Goal: Task Accomplishment & Management: Complete application form

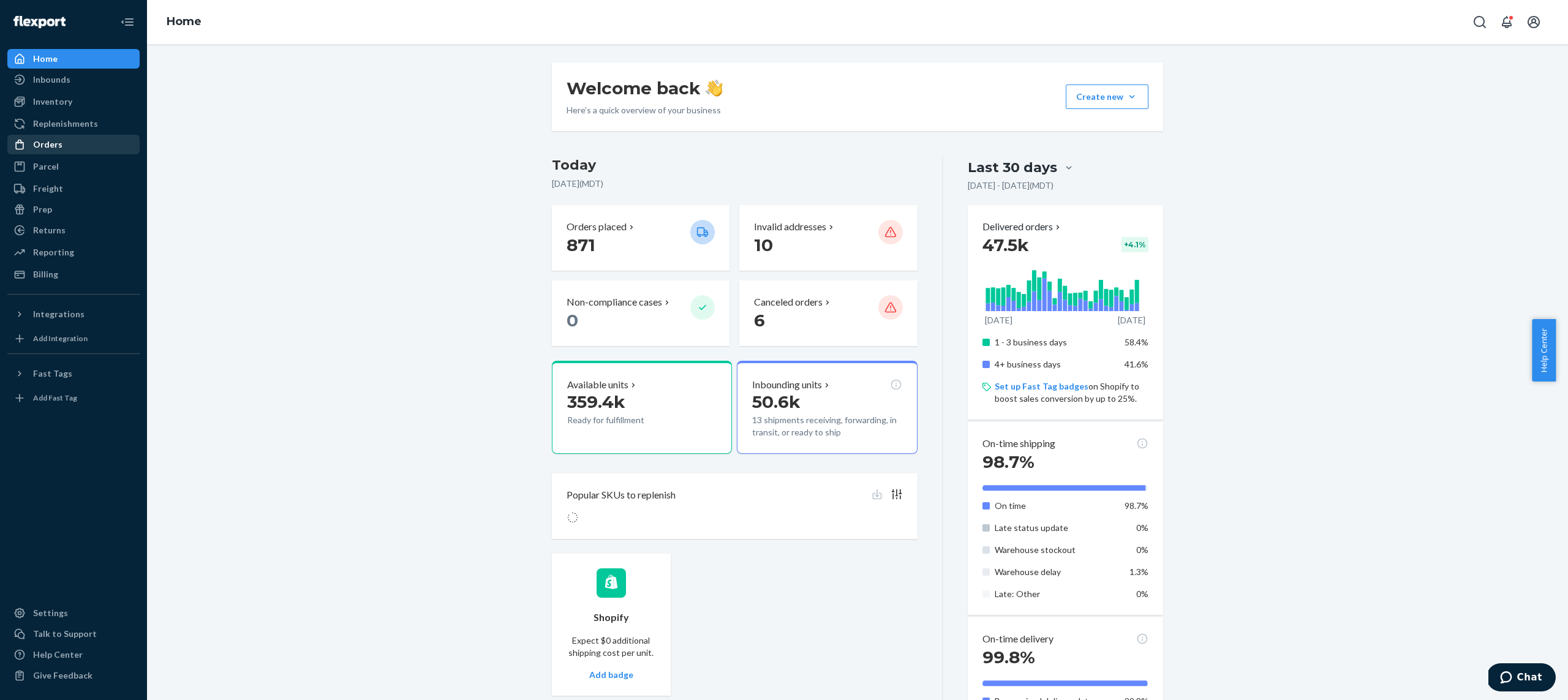
click at [68, 149] on div "Orders" at bounding box center [73, 145] width 130 height 17
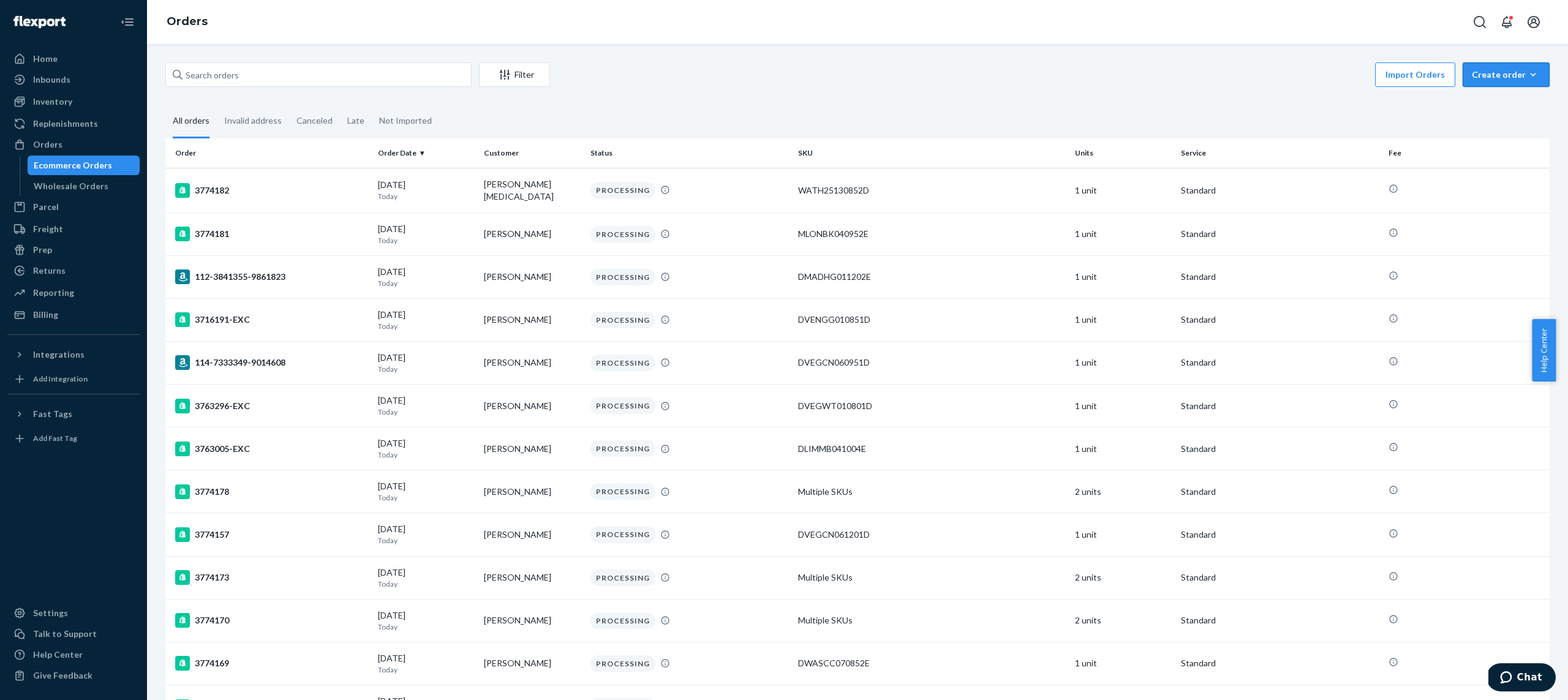
click at [1480, 78] on div "Create order" at bounding box center [1506, 75] width 69 height 12
click at [1493, 107] on span "Ecommerce order" at bounding box center [1513, 104] width 76 height 9
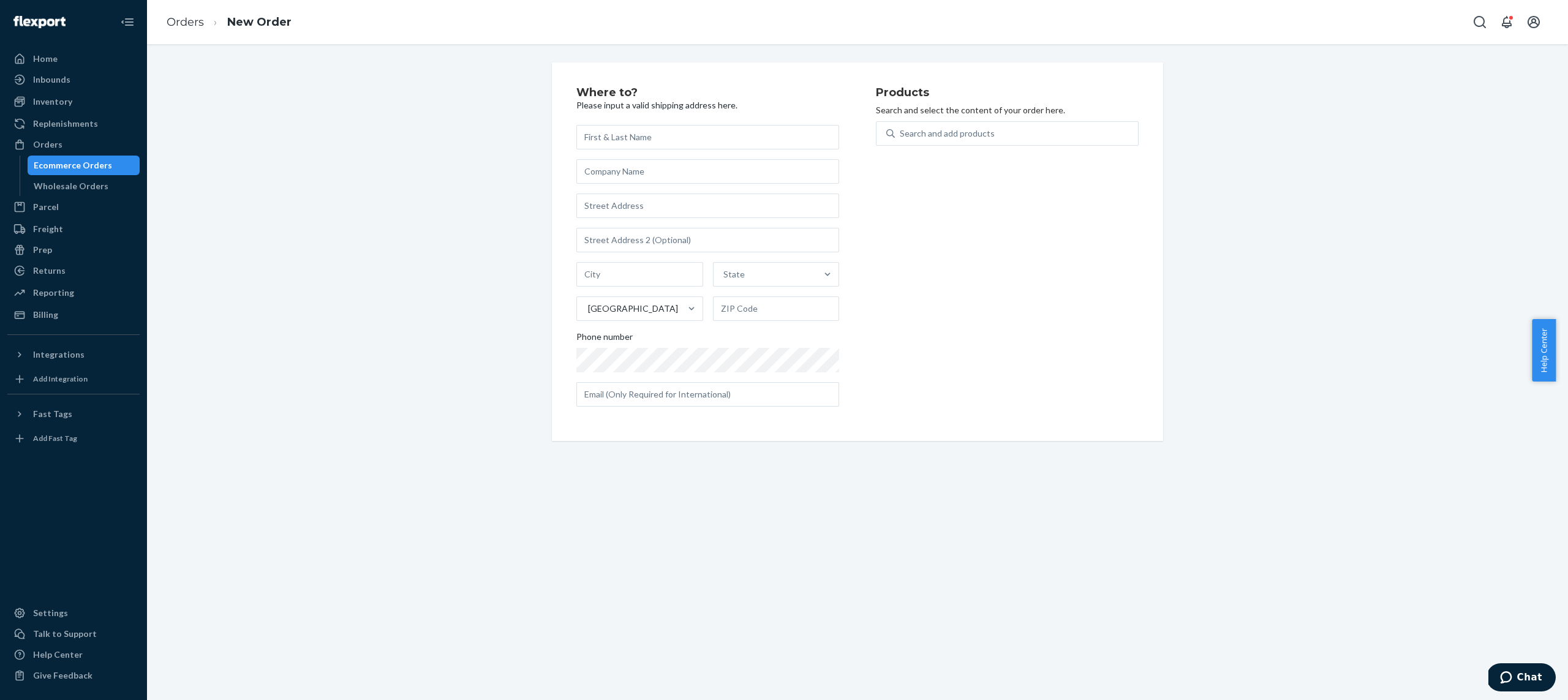
click at [689, 129] on input "text" at bounding box center [708, 137] width 262 height 25
type input "C"
type input "Vanessa GTSM"
click at [747, 215] on input "text" at bounding box center [708, 206] width 262 height 25
type input "1172 n 700 n"
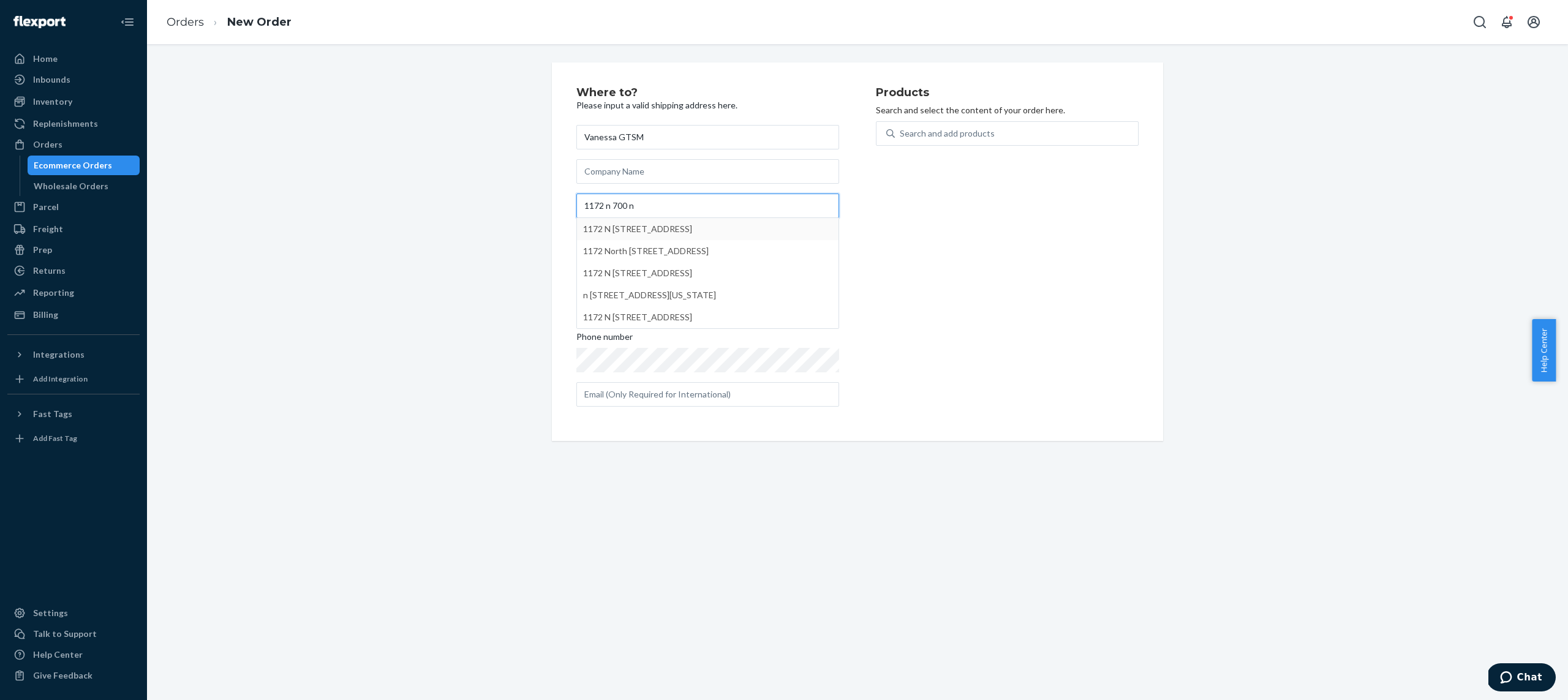
click at [656, 196] on input "1172 n 700 n" at bounding box center [708, 206] width 262 height 25
click at [658, 201] on input "Street1 must be at least 3 characters long" at bounding box center [708, 206] width 262 height 25
paste input "1172 700 N"
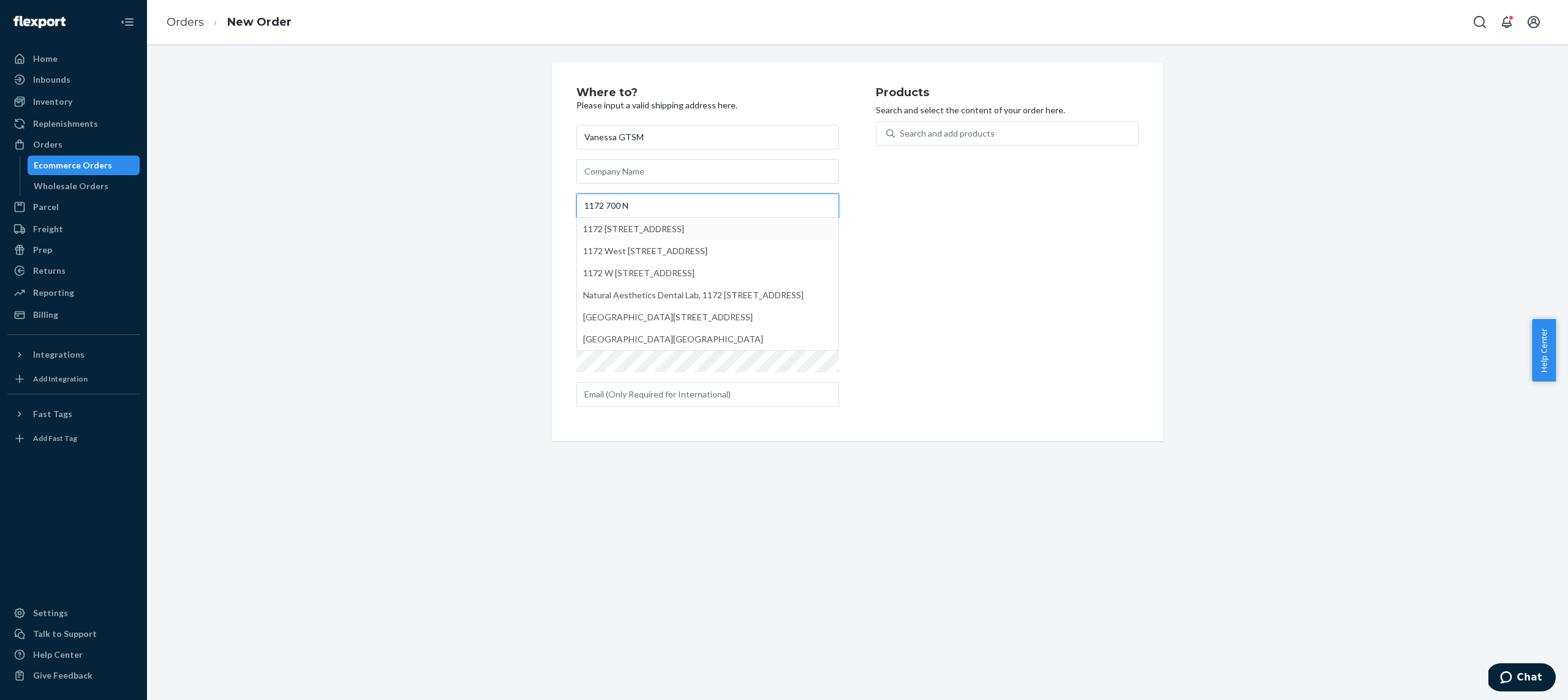
type input "1172 700 N"
type input "Lindon"
type input "84042"
type input "1172 700 N"
click at [904, 124] on div "Search and add products" at bounding box center [1016, 133] width 243 height 22
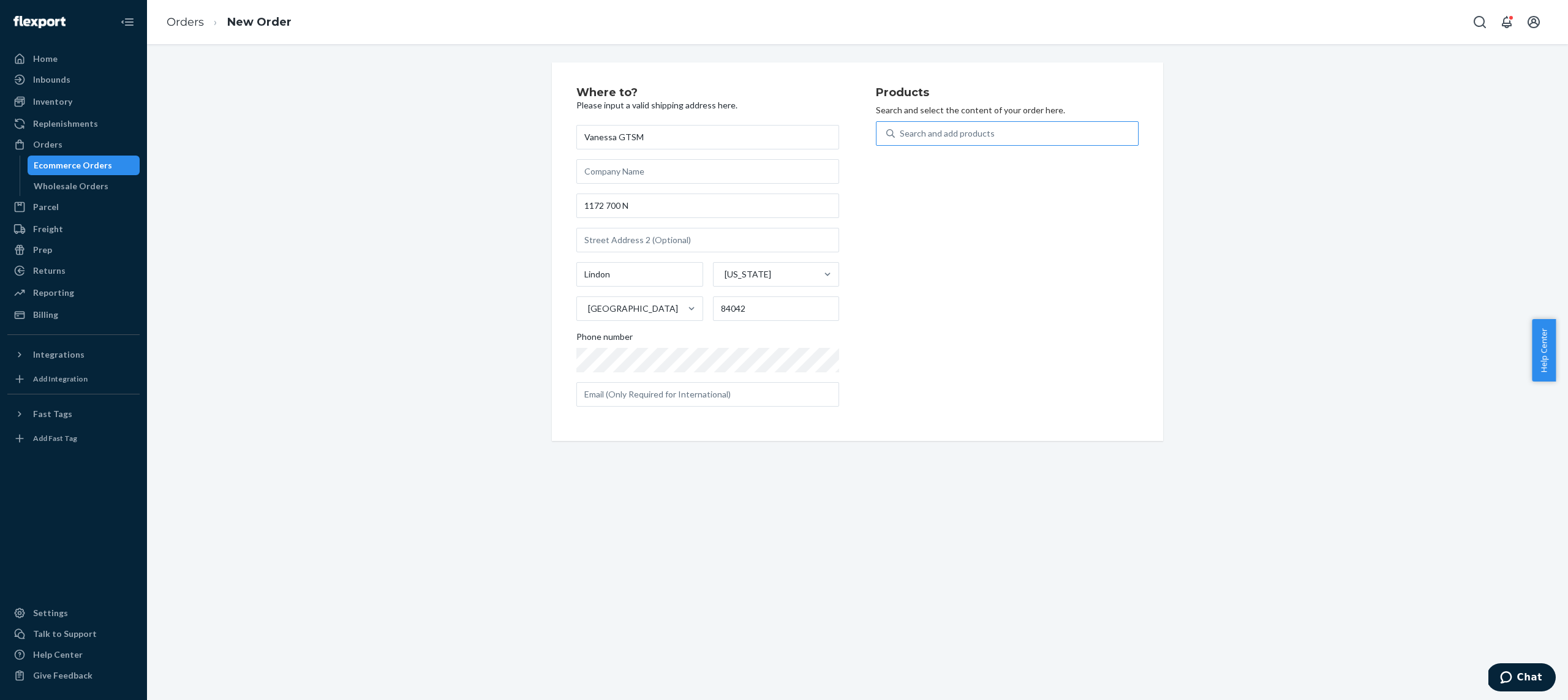
click at [901, 128] on input "Search and add products" at bounding box center [900, 133] width 1 height 12
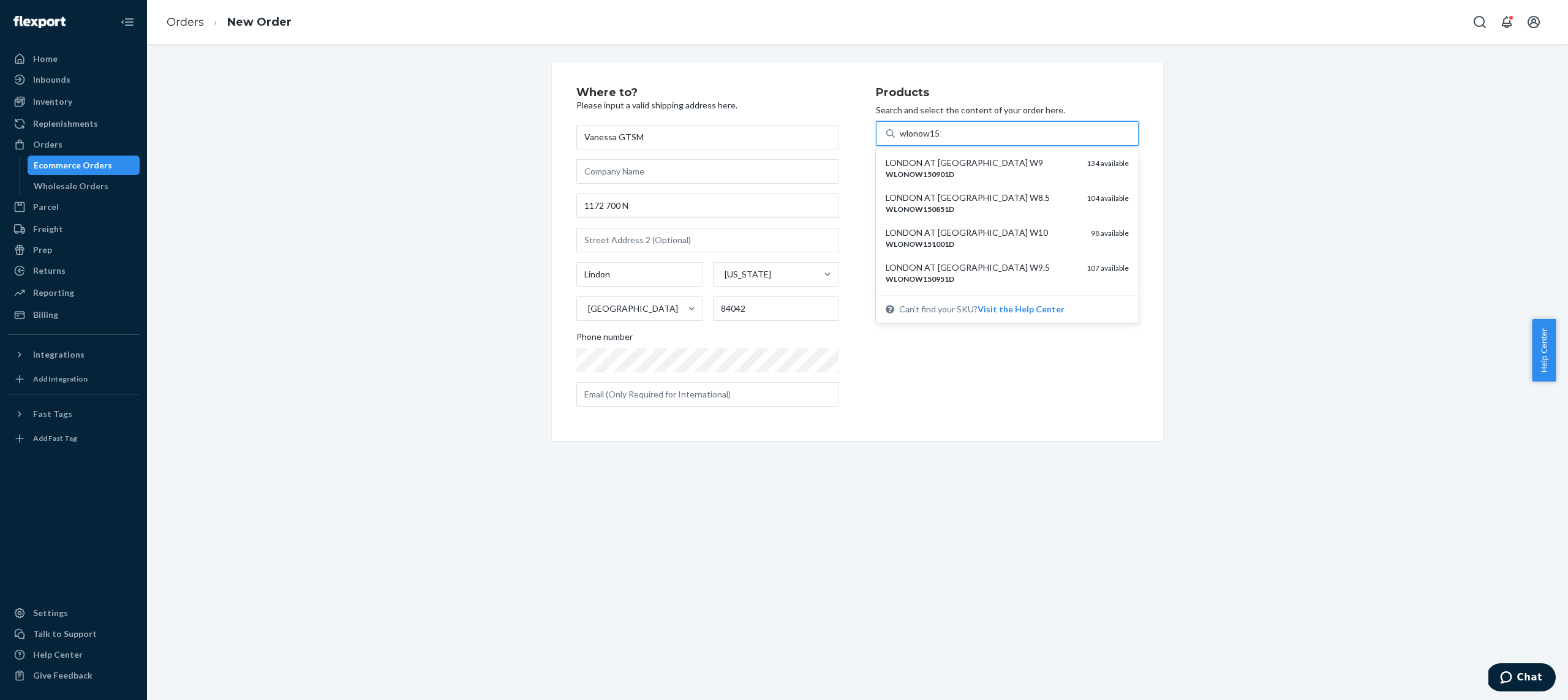
type input "wlonow1510"
click at [993, 199] on div "LONDON AT PRISTINE WIDE W10" at bounding box center [982, 197] width 191 height 12
click at [950, 140] on input "wlonow1510" at bounding box center [925, 133] width 51 height 12
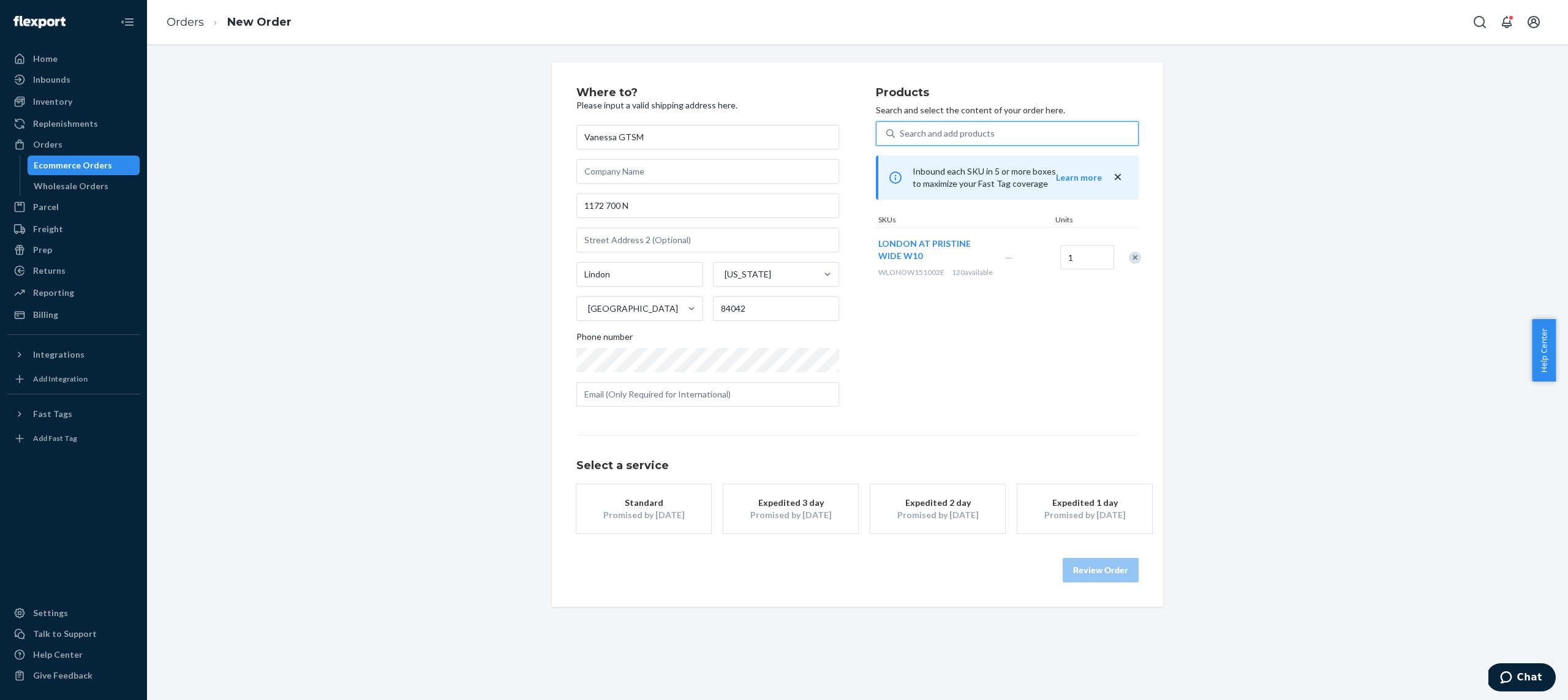
click at [991, 138] on div "Search and add products" at bounding box center [1016, 133] width 243 height 22
click at [901, 138] on input "0 results available. Use Up and Down to choose options, press Enter to select t…" at bounding box center [900, 133] width 1 height 12
click at [991, 137] on div "Search and add products" at bounding box center [1016, 133] width 243 height 22
click at [901, 137] on input "0 results available. Use Up and Down to choose options, press Enter to select t…" at bounding box center [900, 133] width 1 height 12
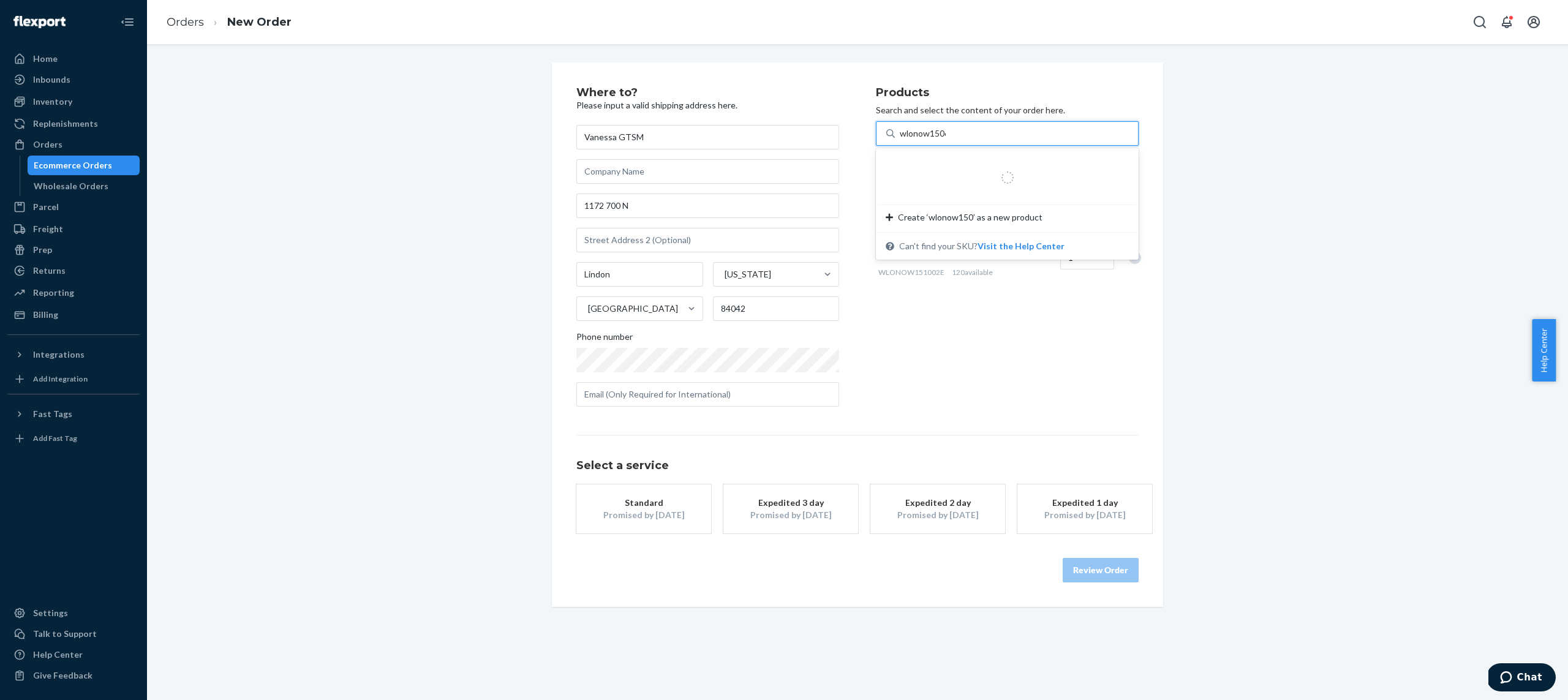
type input "wlonow15065"
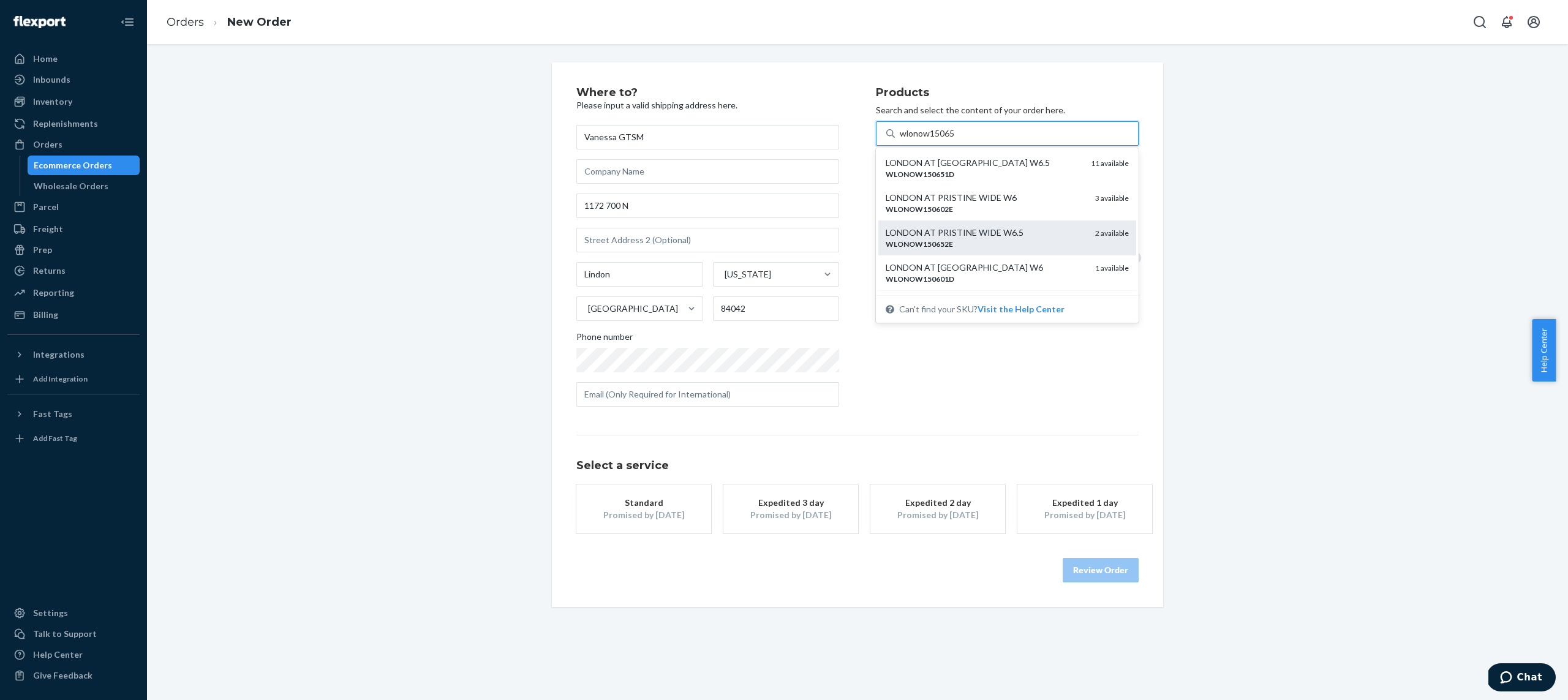
click at [956, 242] on div "WLONOW150652E" at bounding box center [985, 243] width 199 height 10
click at [955, 140] on input "wlonow15065" at bounding box center [927, 133] width 56 height 12
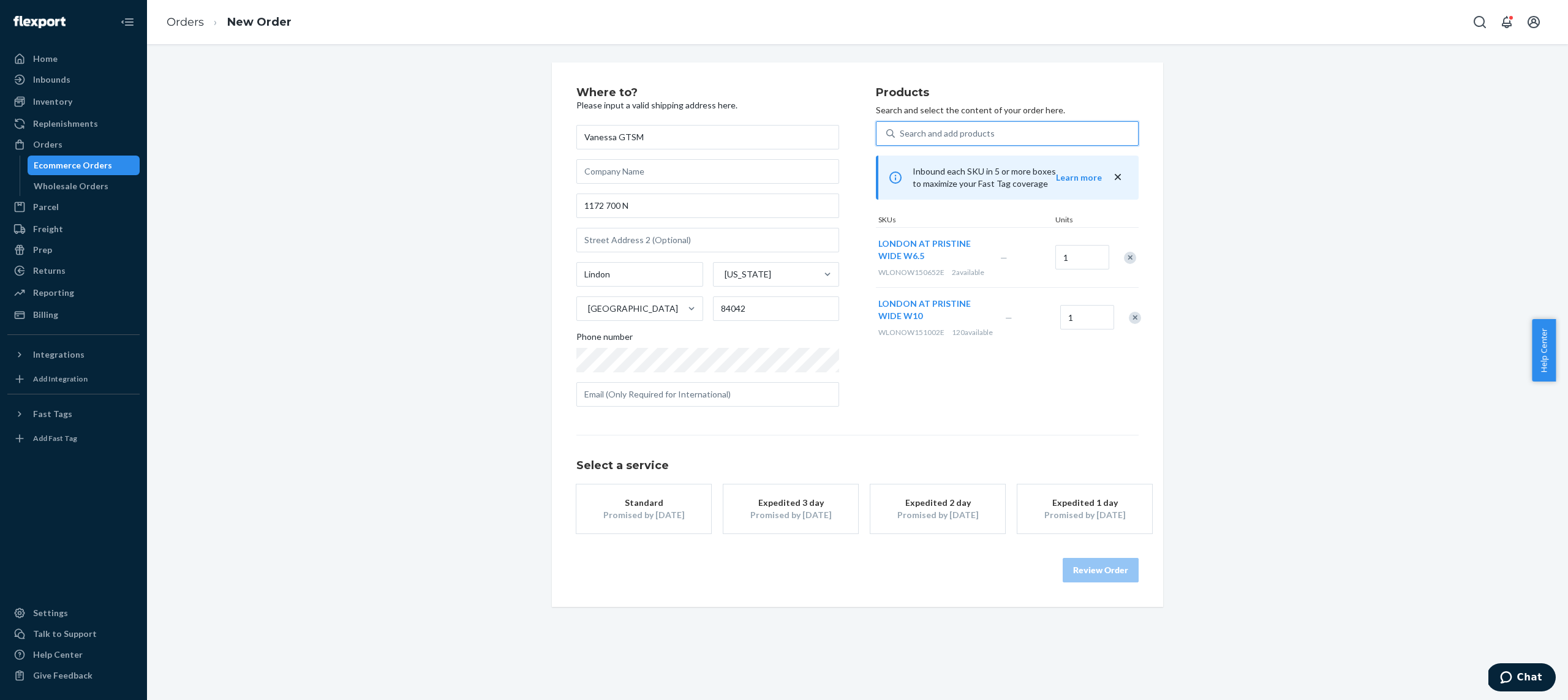
click at [947, 126] on div "Search and add products" at bounding box center [1016, 133] width 243 height 22
click at [901, 128] on input "0 results available. Select is focused ,type to refine list, press Down to open…" at bounding box center [900, 133] width 1 height 12
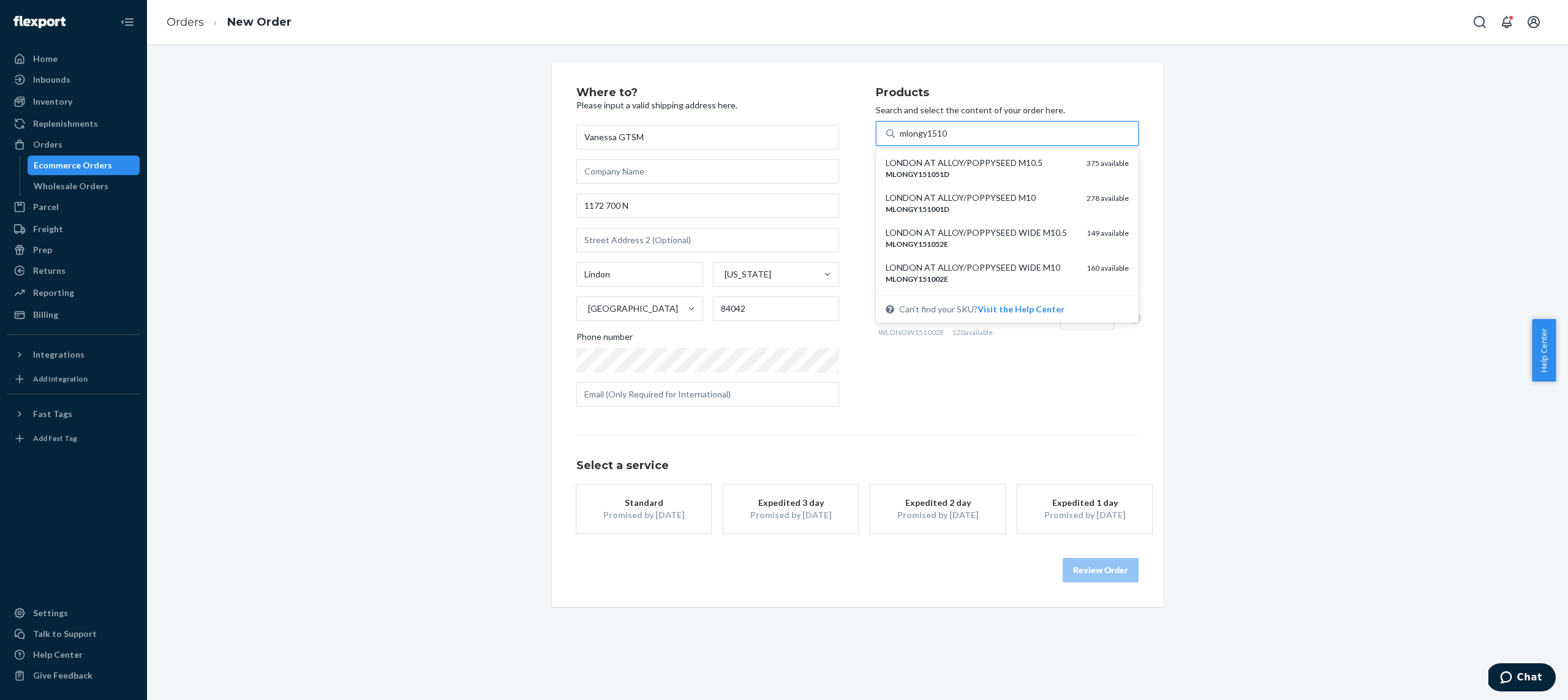
type input "mlongy1510w"
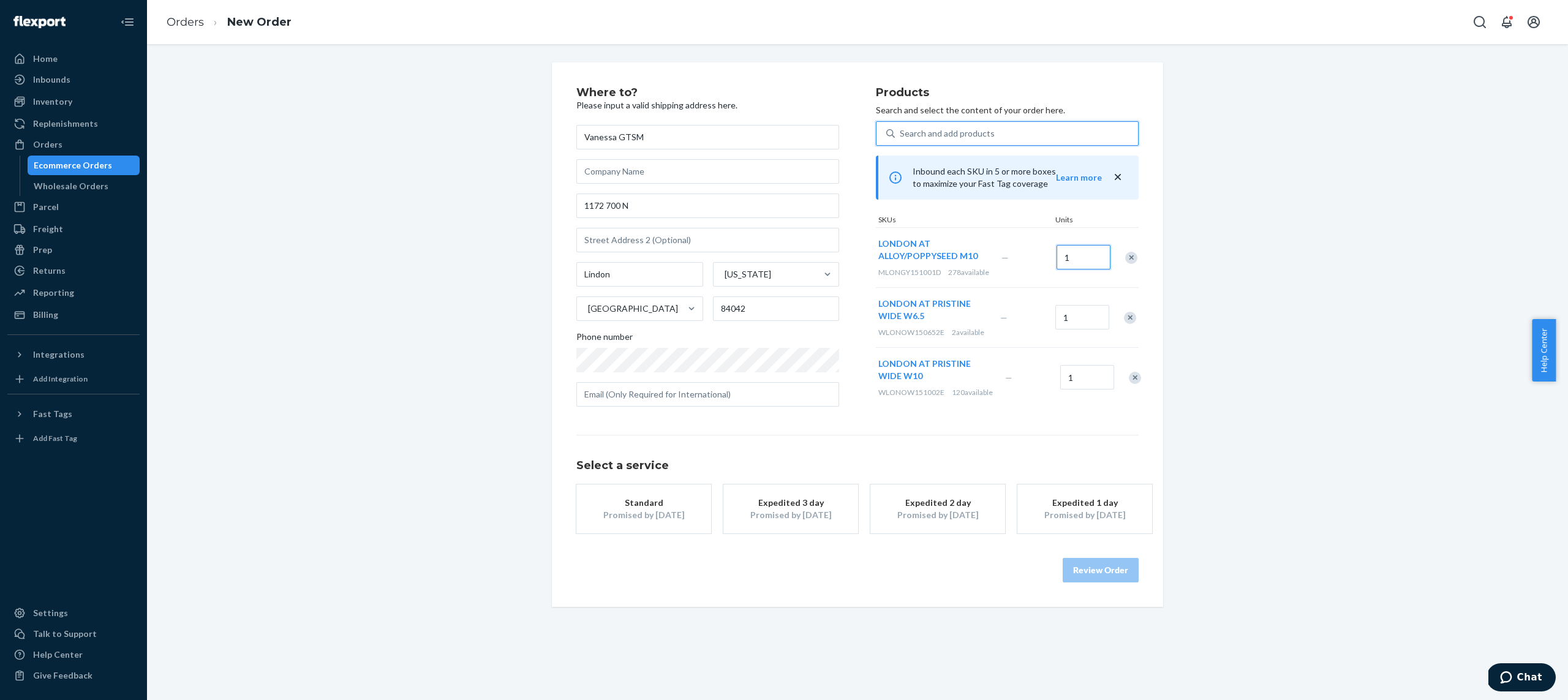
click at [1067, 258] on input "1" at bounding box center [1083, 257] width 54 height 25
type input "2"
click at [1029, 446] on div "Select a service Standard Promised by [DATE] Expedited 3 day Promised by [DATE]…" at bounding box center [858, 484] width 563 height 99
click at [969, 106] on p "Search and select the content of your order here." at bounding box center [1007, 110] width 262 height 12
click at [969, 147] on div "Search and add products Inbound each SKU in 5 or more boxes to maximize your Fa…" at bounding box center [1007, 264] width 262 height 286
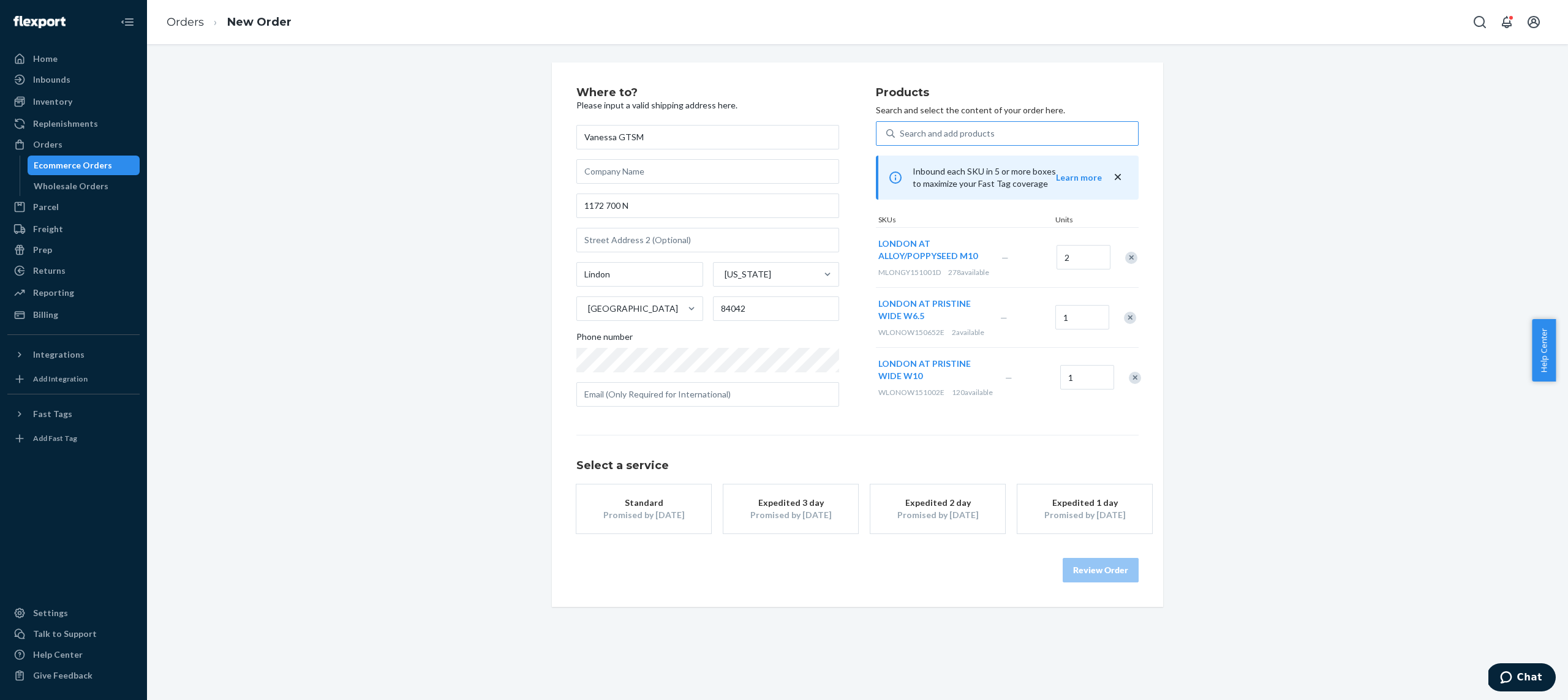
click at [969, 134] on div "Search and add products" at bounding box center [947, 133] width 95 height 12
click at [901, 134] on input "Search and add products" at bounding box center [900, 133] width 1 height 12
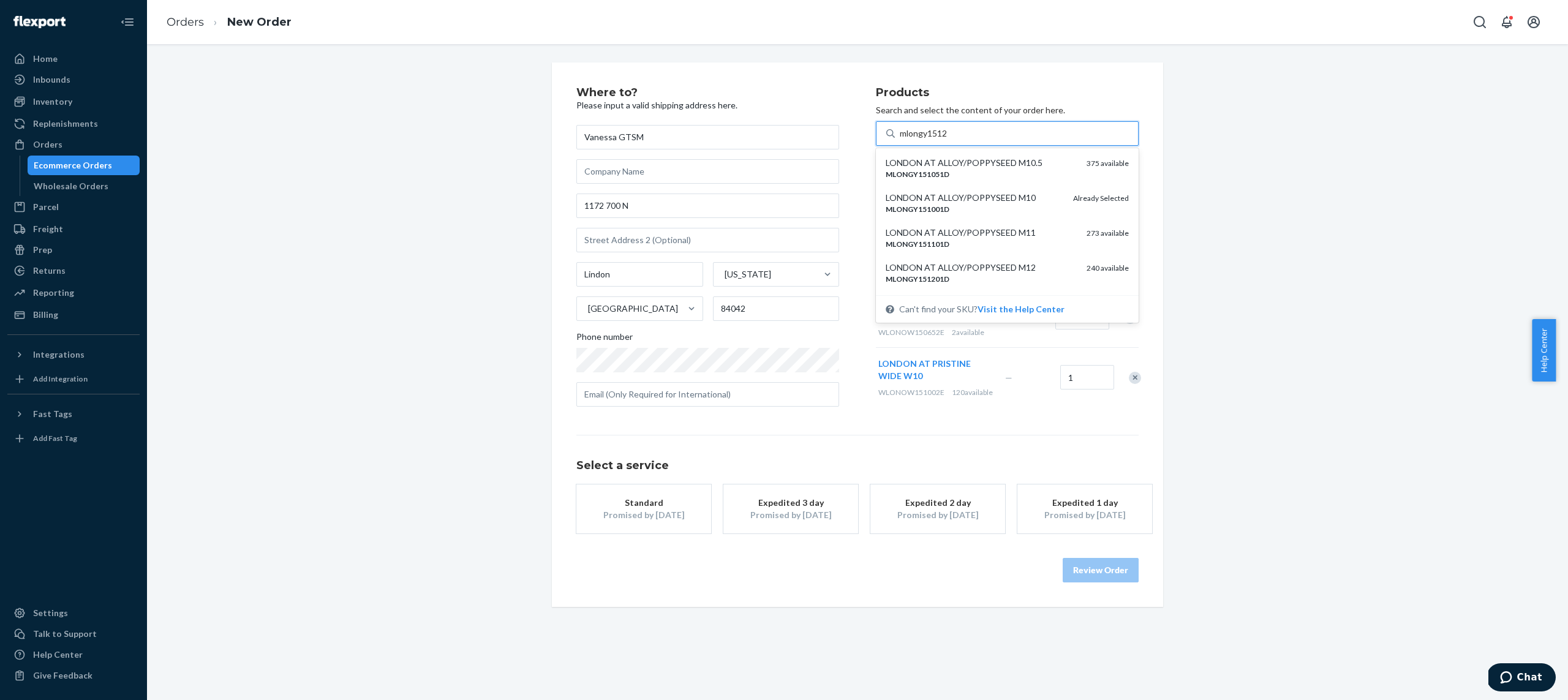
type input "mlongy1512w"
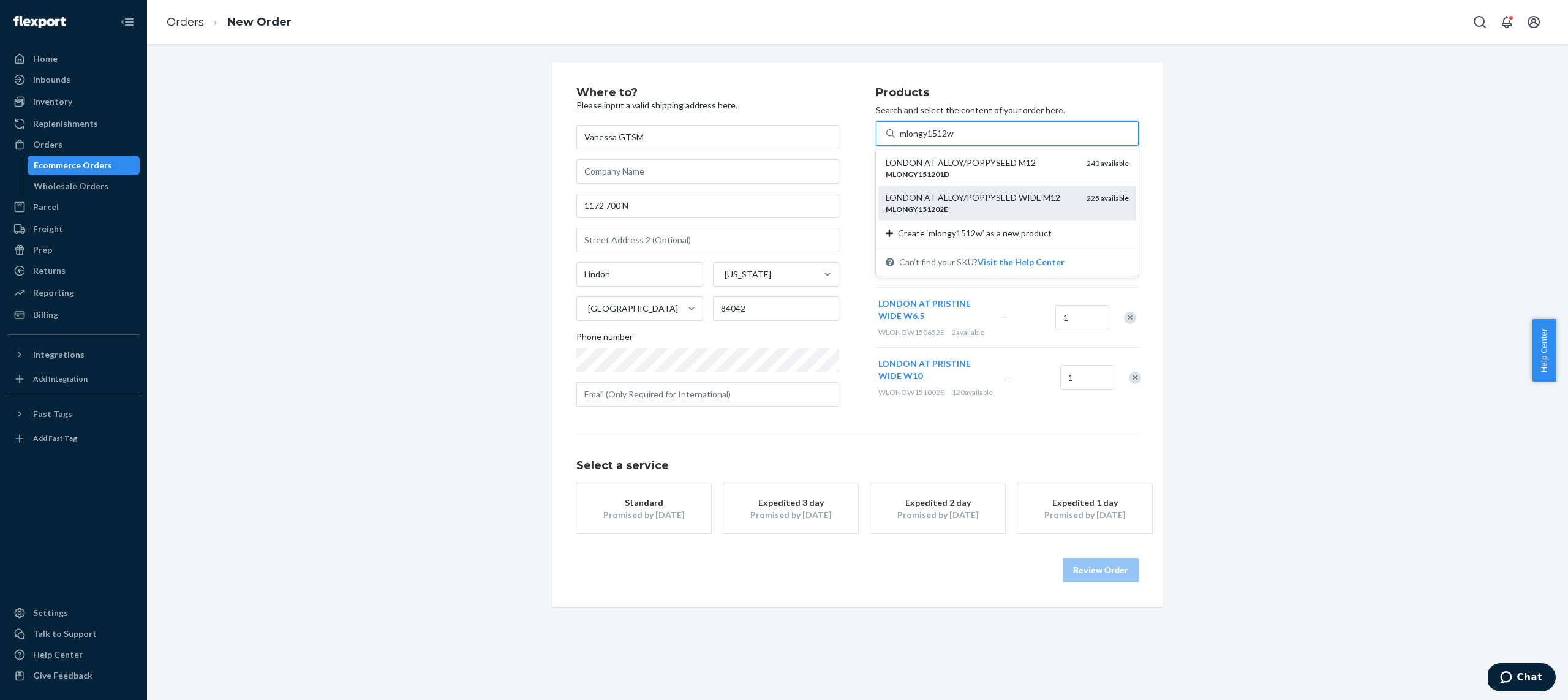
click at [945, 192] on div "LONDON AT ALLOY/POPPYSEED WIDE M12" at bounding box center [982, 197] width 191 height 12
click at [945, 140] on input "mlongy1512w" at bounding box center [927, 133] width 55 height 12
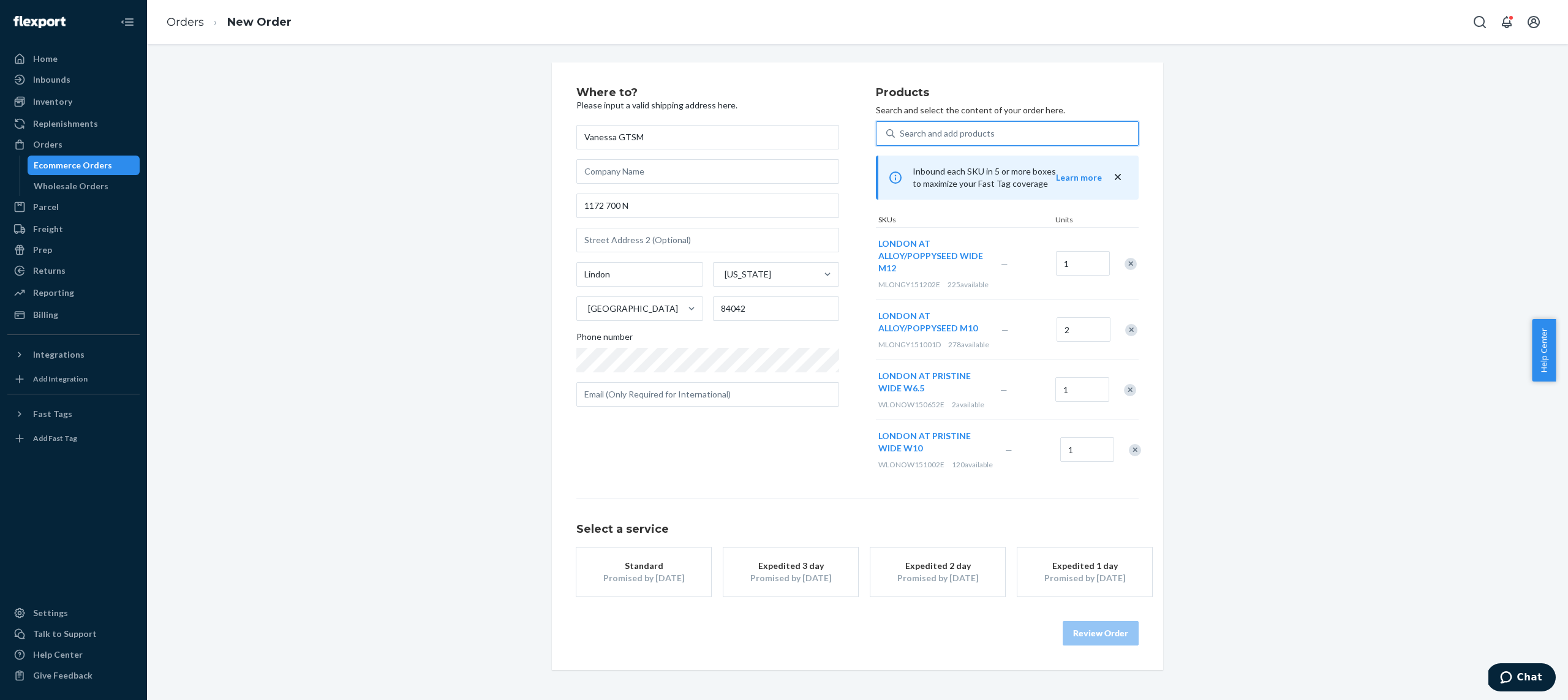
click at [1127, 336] on div "Remove Item" at bounding box center [1131, 330] width 12 height 12
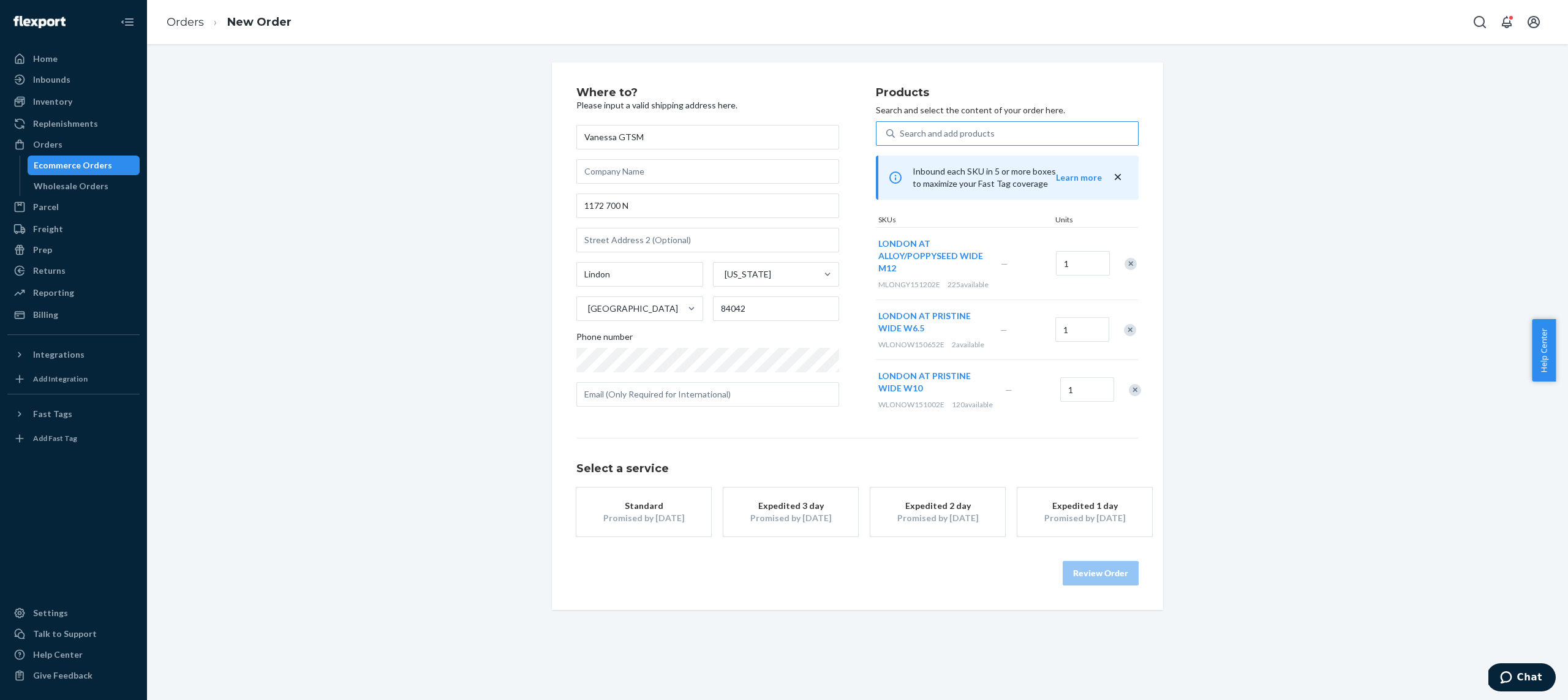
click at [984, 120] on div "Products Search and select the content of your order here. Search and add produ…" at bounding box center [1007, 253] width 262 height 333
click at [984, 125] on div "Search and add products" at bounding box center [1016, 133] width 243 height 22
click at [901, 128] on input "Search and add products" at bounding box center [900, 133] width 1 height 12
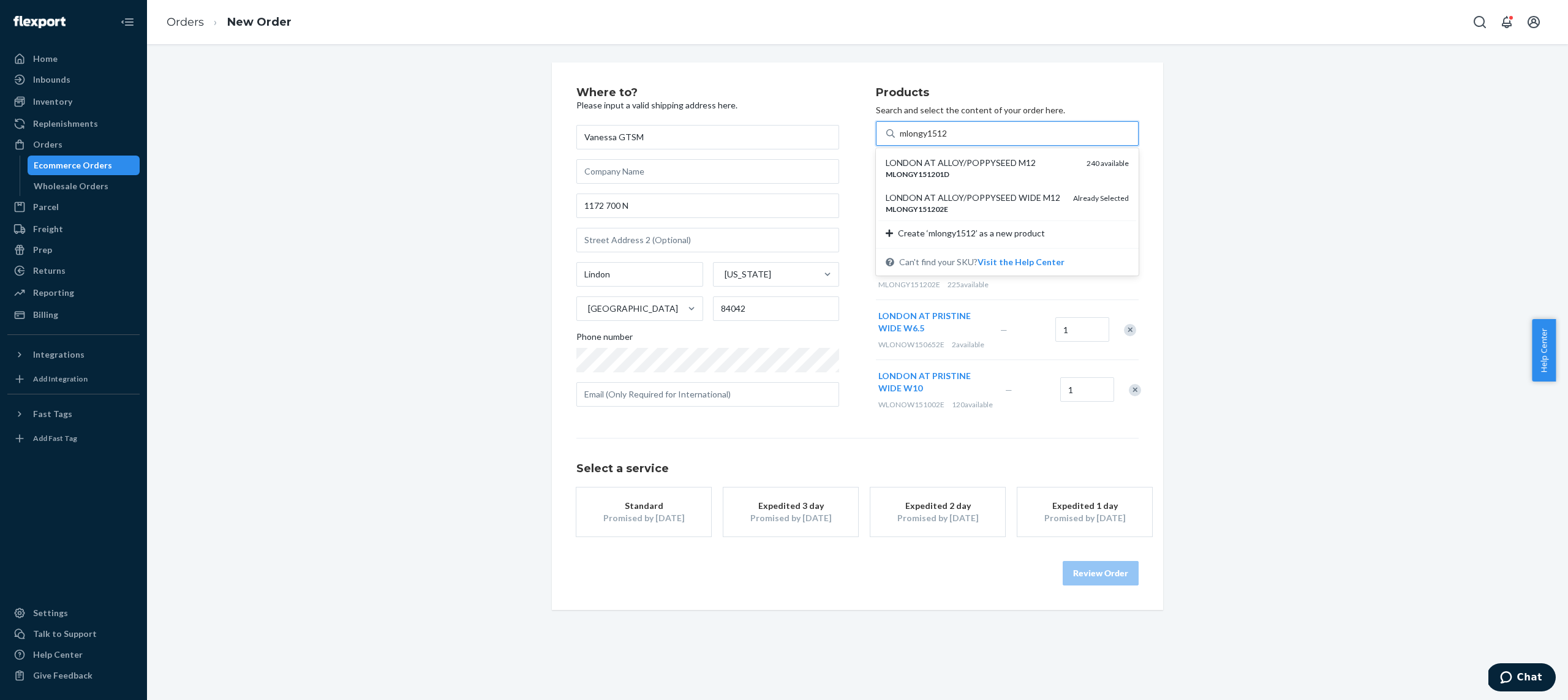
type input "mlongy1512"
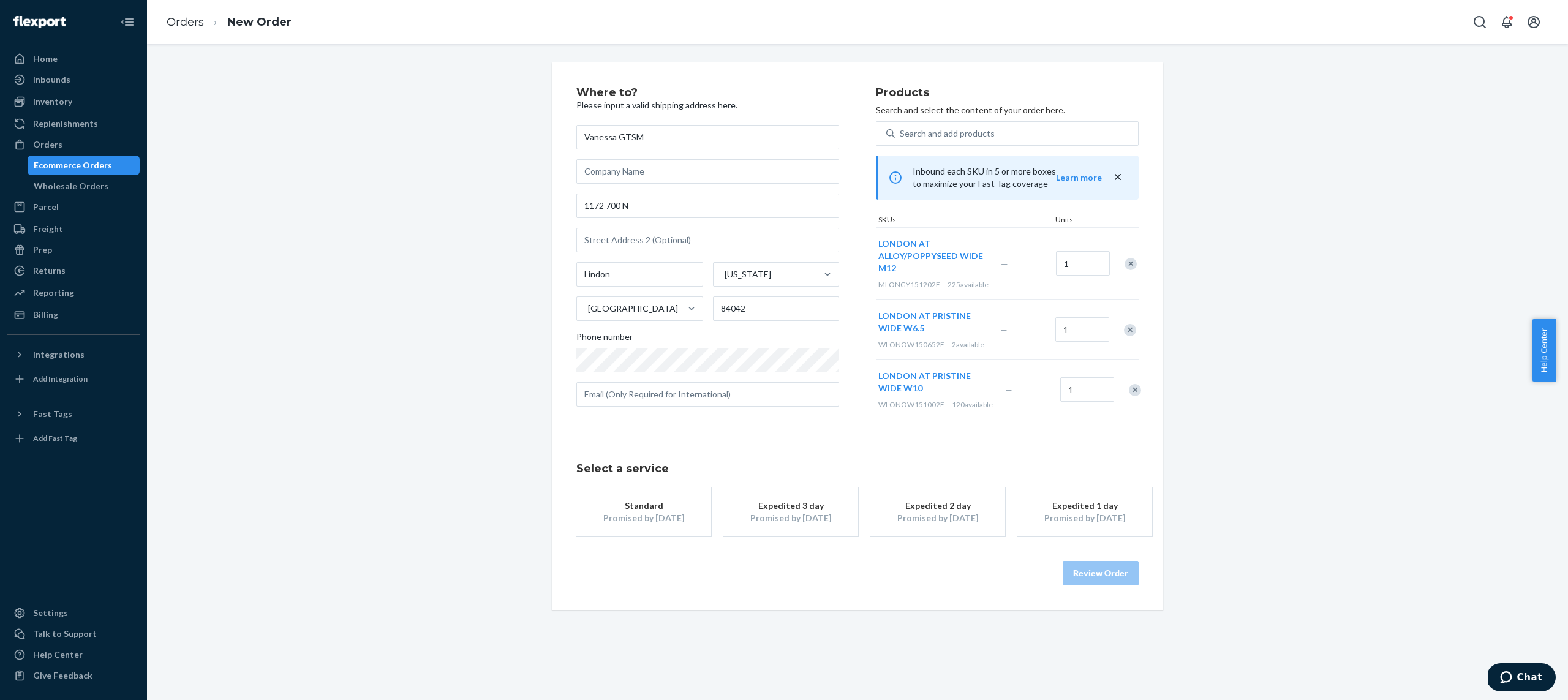
click at [914, 460] on div "Select a service Standard Promised by [DATE] Expedited 3 day Promised by [DATE]…" at bounding box center [858, 487] width 563 height 99
click at [982, 143] on div "Search and add products" at bounding box center [1016, 133] width 243 height 22
click at [901, 140] on input "0 results available. Use Up and Down to choose options, press Enter to select t…" at bounding box center [900, 133] width 1 height 12
click at [982, 129] on div "Search and add products" at bounding box center [947, 133] width 95 height 12
click at [901, 129] on input "0 results available. Use Up and Down to choose options, press Enter to select t…" at bounding box center [900, 133] width 1 height 12
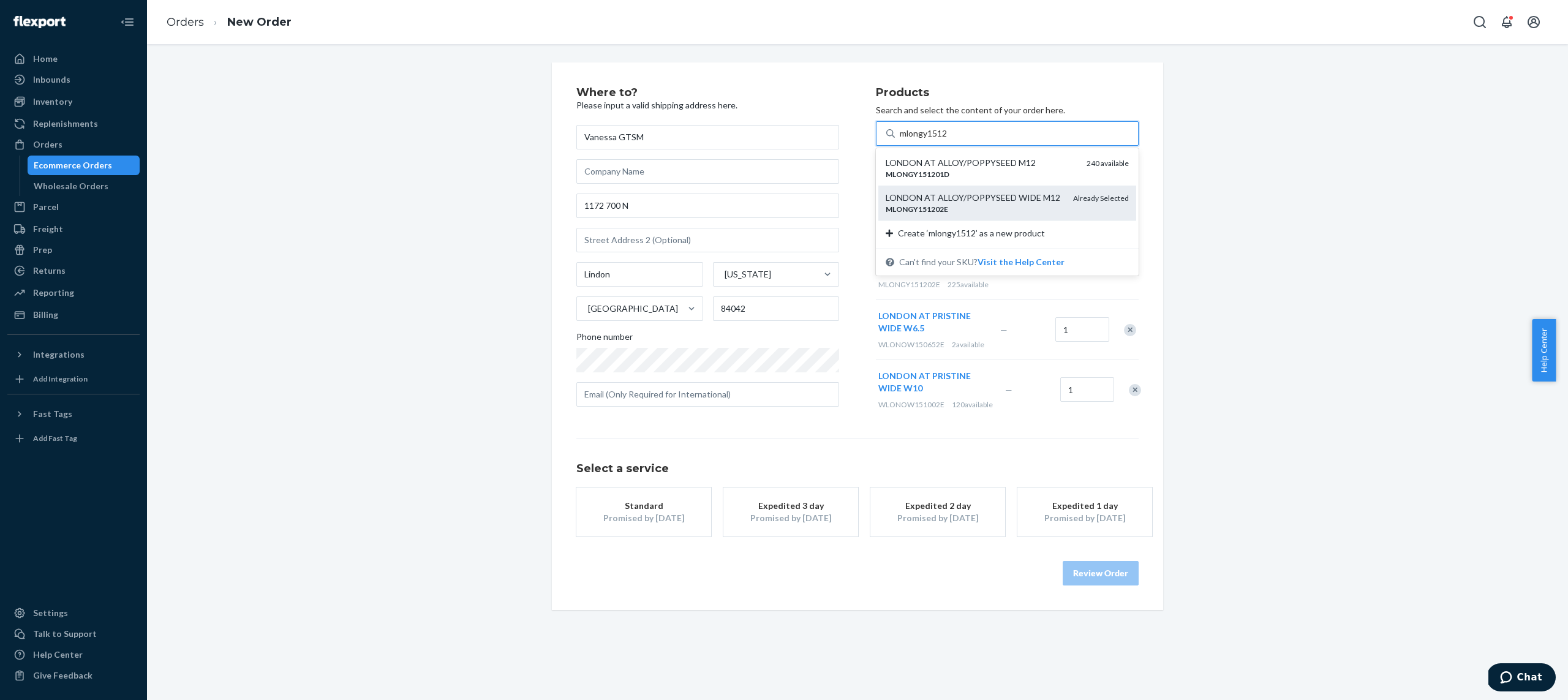
click at [1073, 203] on div "Already Selected" at bounding box center [1100, 202] width 56 height 22
click at [948, 140] on input "mlongy1512" at bounding box center [924, 133] width 49 height 12
type input "mlongy1512"
click at [975, 420] on div "LONDON AT PRISTINE WIDE W10 WLONOW151002E 120 available" at bounding box center [939, 390] width 127 height 59
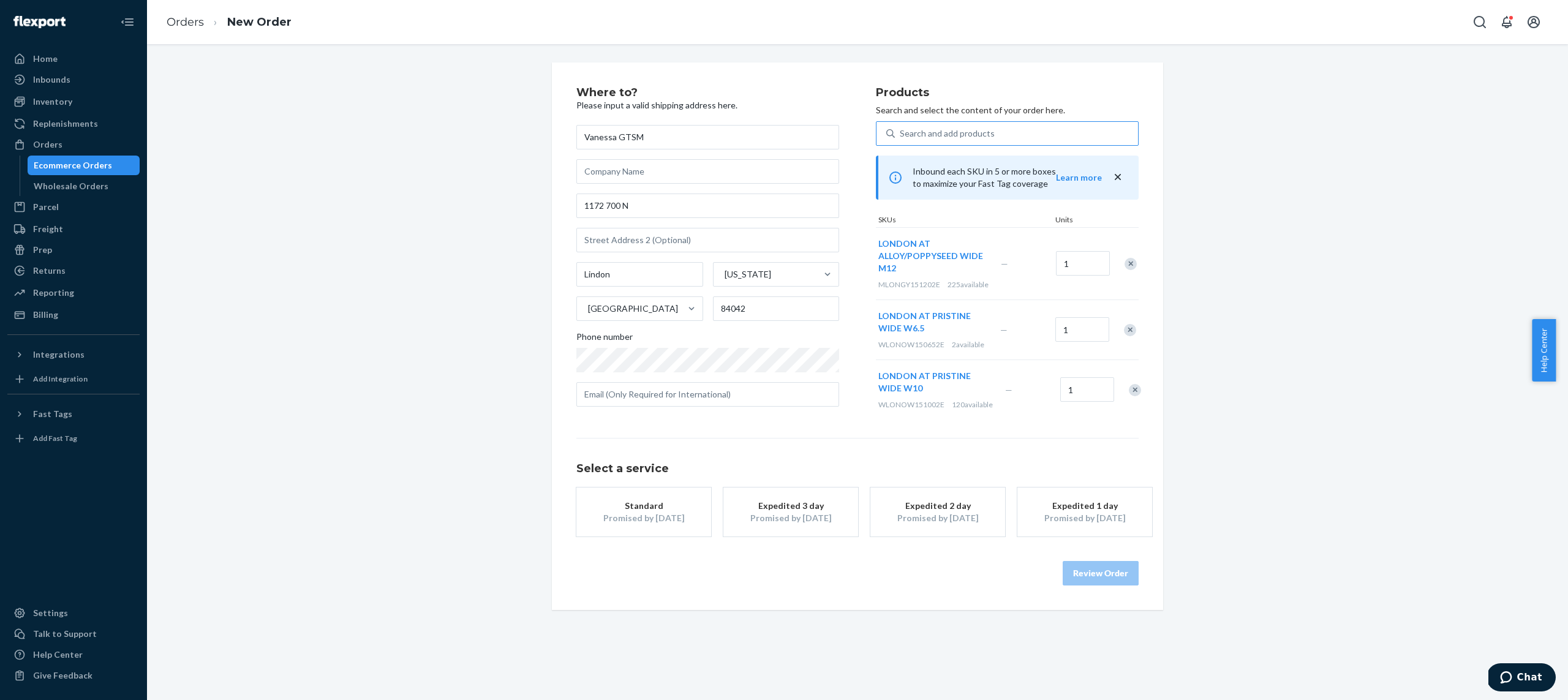
click at [944, 132] on div "Search and add products" at bounding box center [947, 133] width 95 height 12
click at [901, 132] on input "Search and add products" at bounding box center [900, 133] width 1 height 12
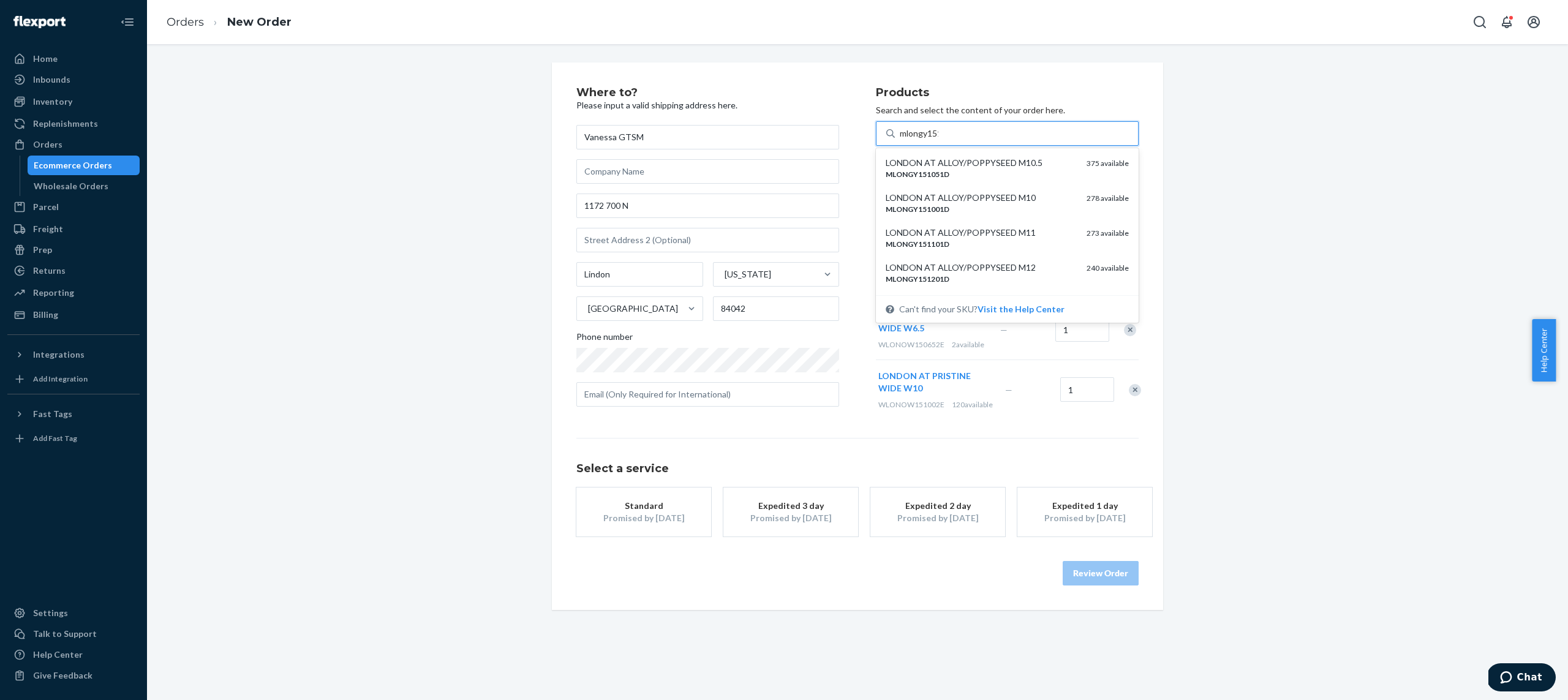
type input "mlongy1510"
click at [950, 284] on div "MLONGY151002E" at bounding box center [982, 279] width 191 height 10
click at [948, 140] on input "mlongy1510" at bounding box center [924, 133] width 49 height 12
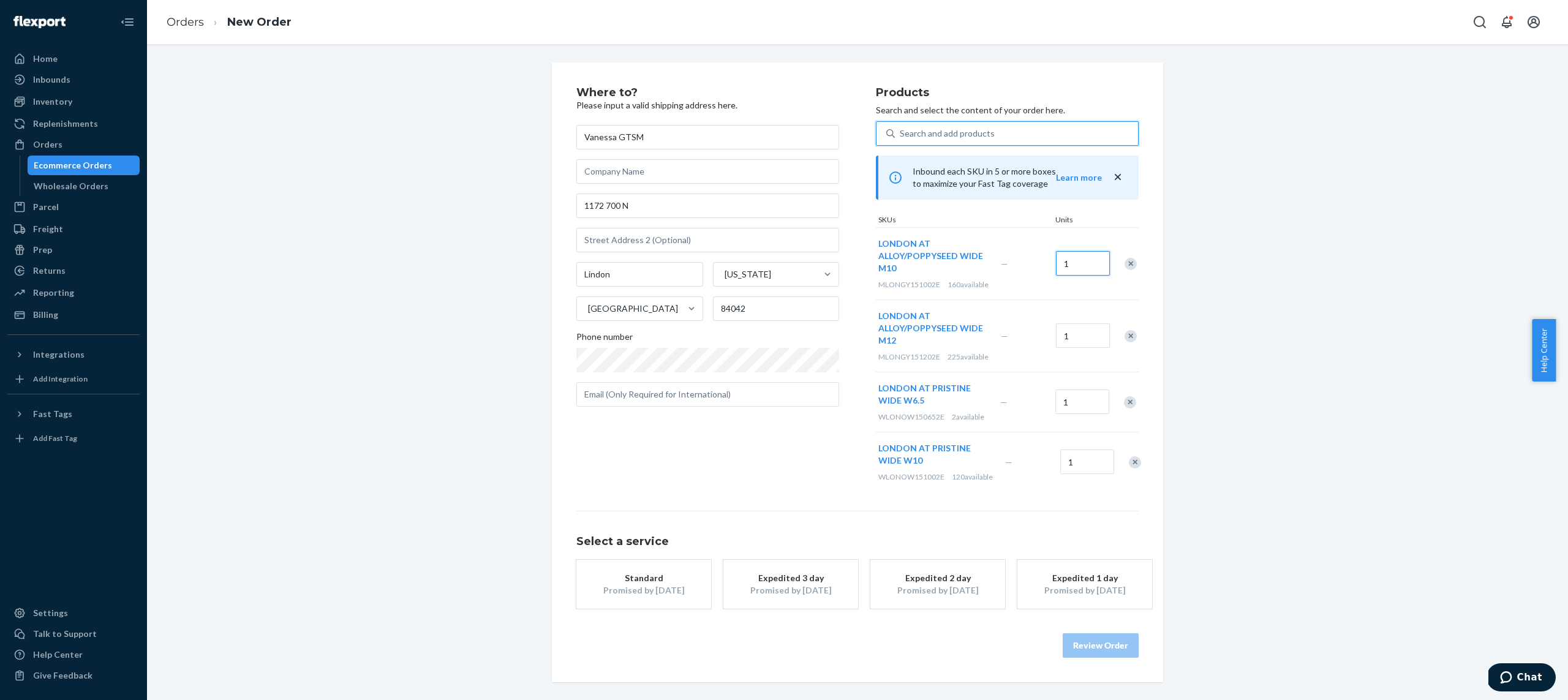
click at [1071, 263] on input "1" at bounding box center [1083, 263] width 54 height 25
type input "2"
click at [989, 548] on h1 "Select a service" at bounding box center [858, 541] width 563 height 12
click at [959, 139] on div "Search and add products" at bounding box center [947, 133] width 95 height 12
click at [901, 139] on input "Search and add products" at bounding box center [900, 133] width 1 height 12
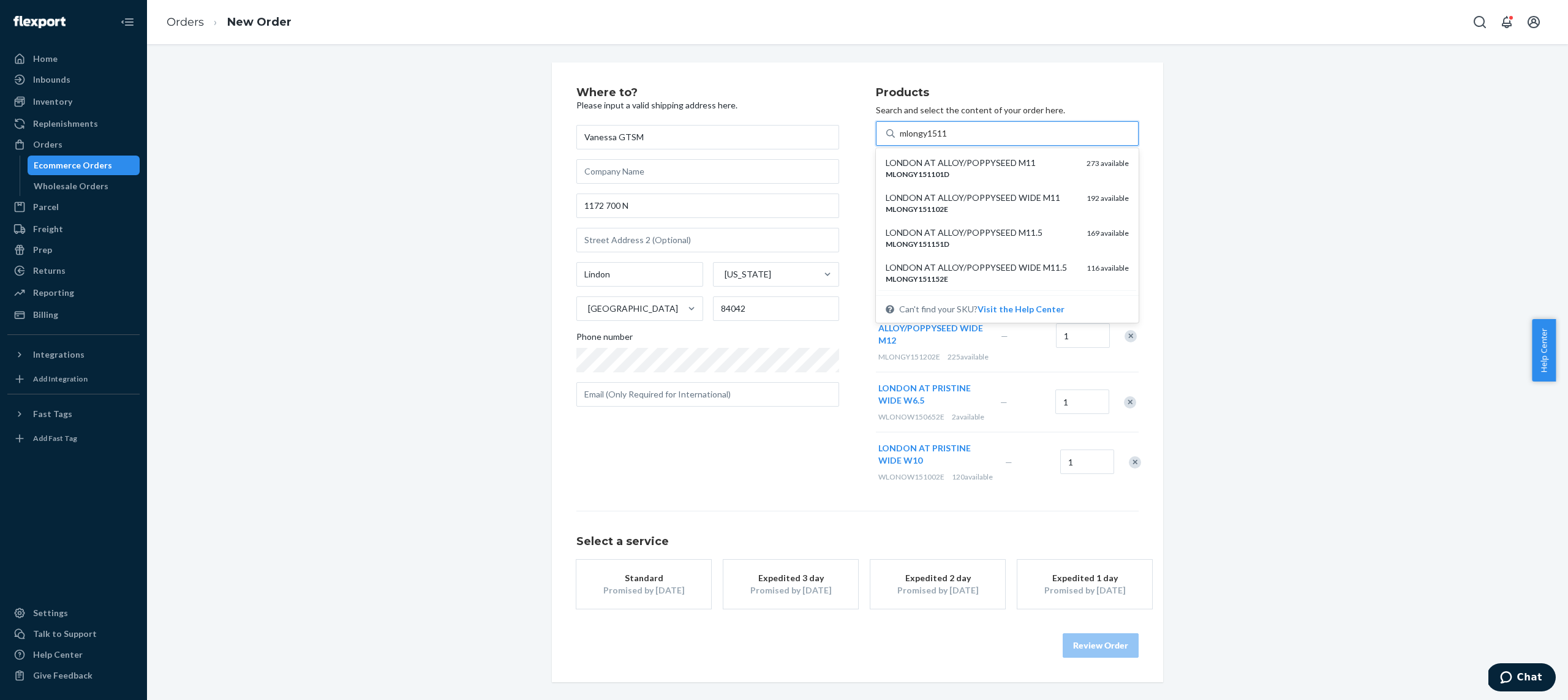
type input "mlongy15115"
click at [1013, 201] on div "LONDON AT ALLOY/POPPYSEED WIDE M11 MLONGY151102E" at bounding box center [982, 202] width 191 height 22
click at [953, 140] on input "mlongy15115" at bounding box center [926, 133] width 54 height 12
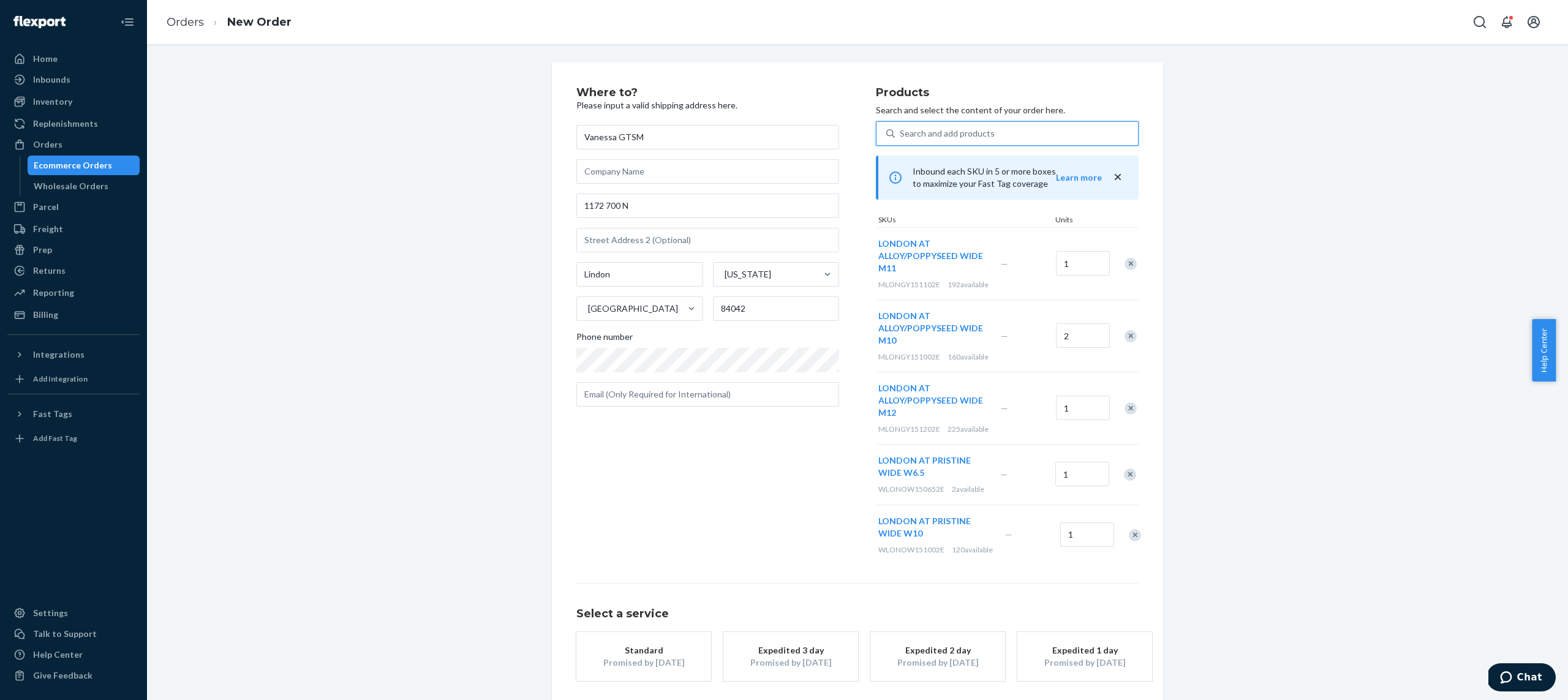
click at [1015, 138] on div "Search and add products" at bounding box center [1016, 133] width 243 height 22
click at [901, 138] on input "0 results available. Use Up and Down to choose options, press Enter to select t…" at bounding box center [900, 133] width 1 height 12
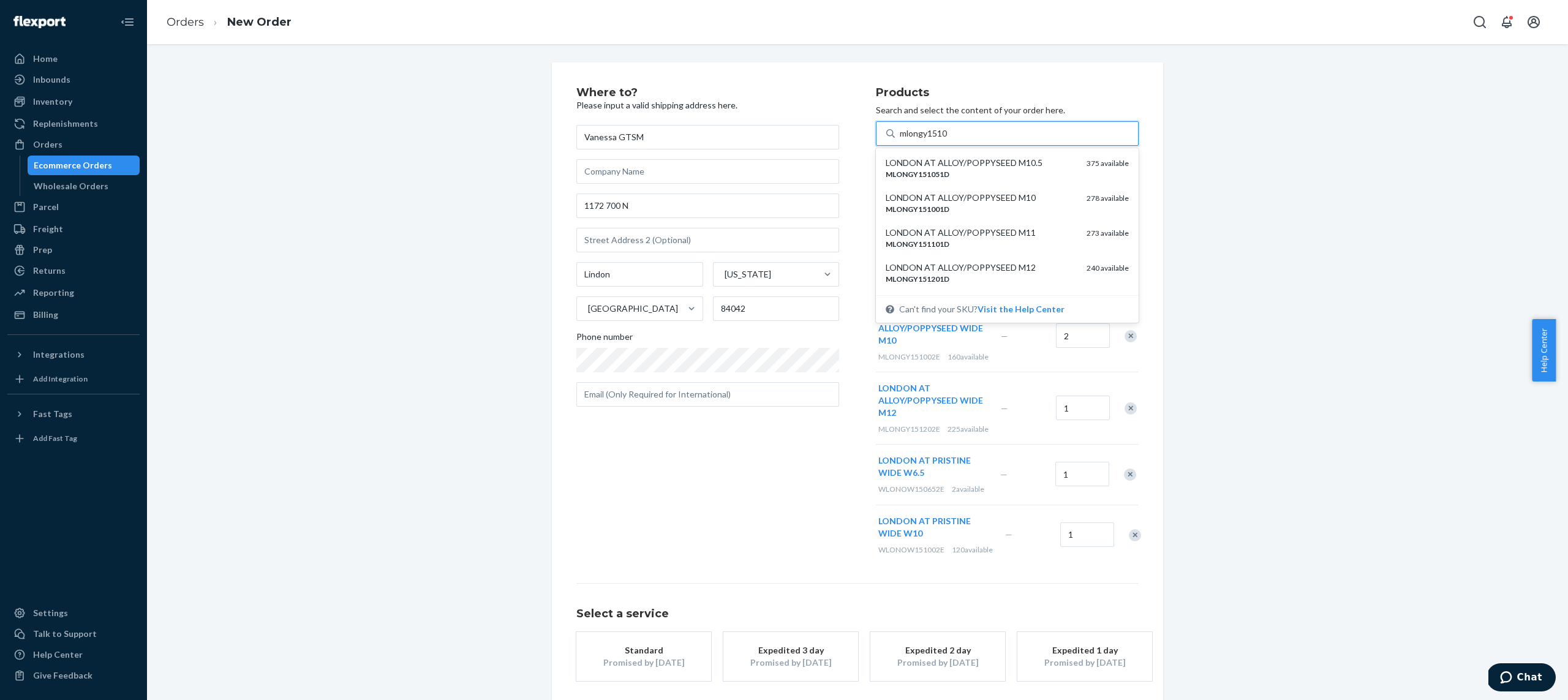
type input "mlongy15105"
click at [1022, 238] on div "LONDON AT ALLOY/POPPYSEED WIDE M10.5" at bounding box center [982, 233] width 191 height 12
click at [953, 140] on input "mlongy15105" at bounding box center [926, 133] width 54 height 12
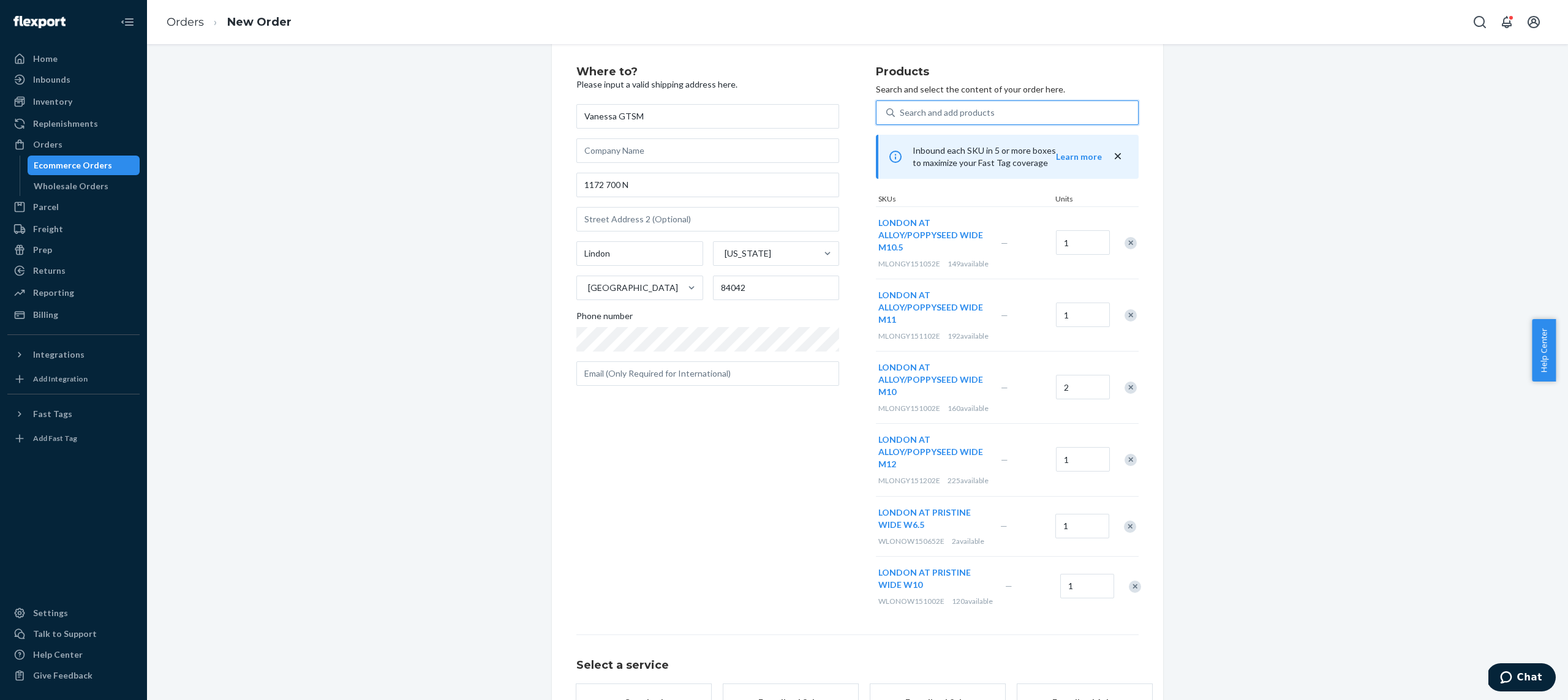
scroll to position [178, 0]
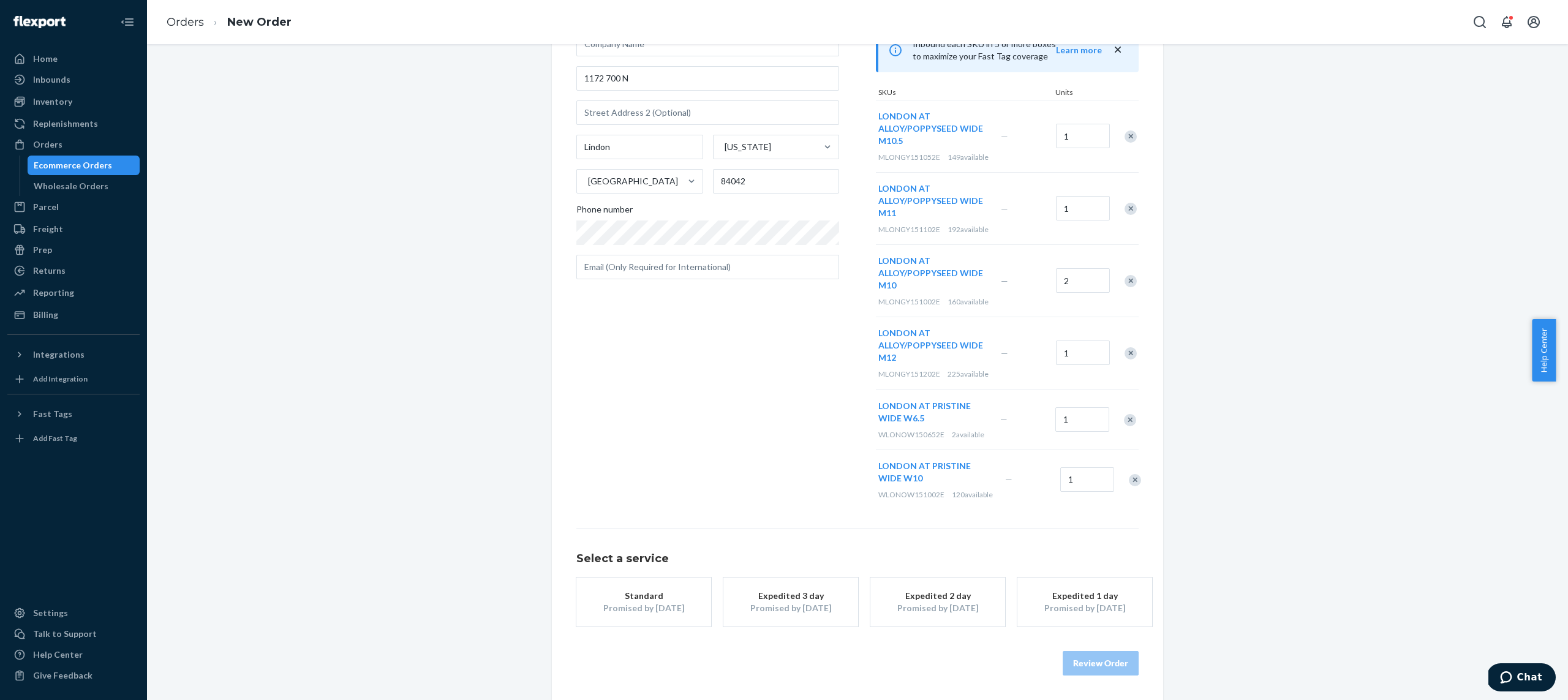
click at [677, 616] on button "Standard Promised by [DATE]" at bounding box center [644, 602] width 135 height 49
click at [1064, 658] on button "Review Order" at bounding box center [1100, 663] width 76 height 25
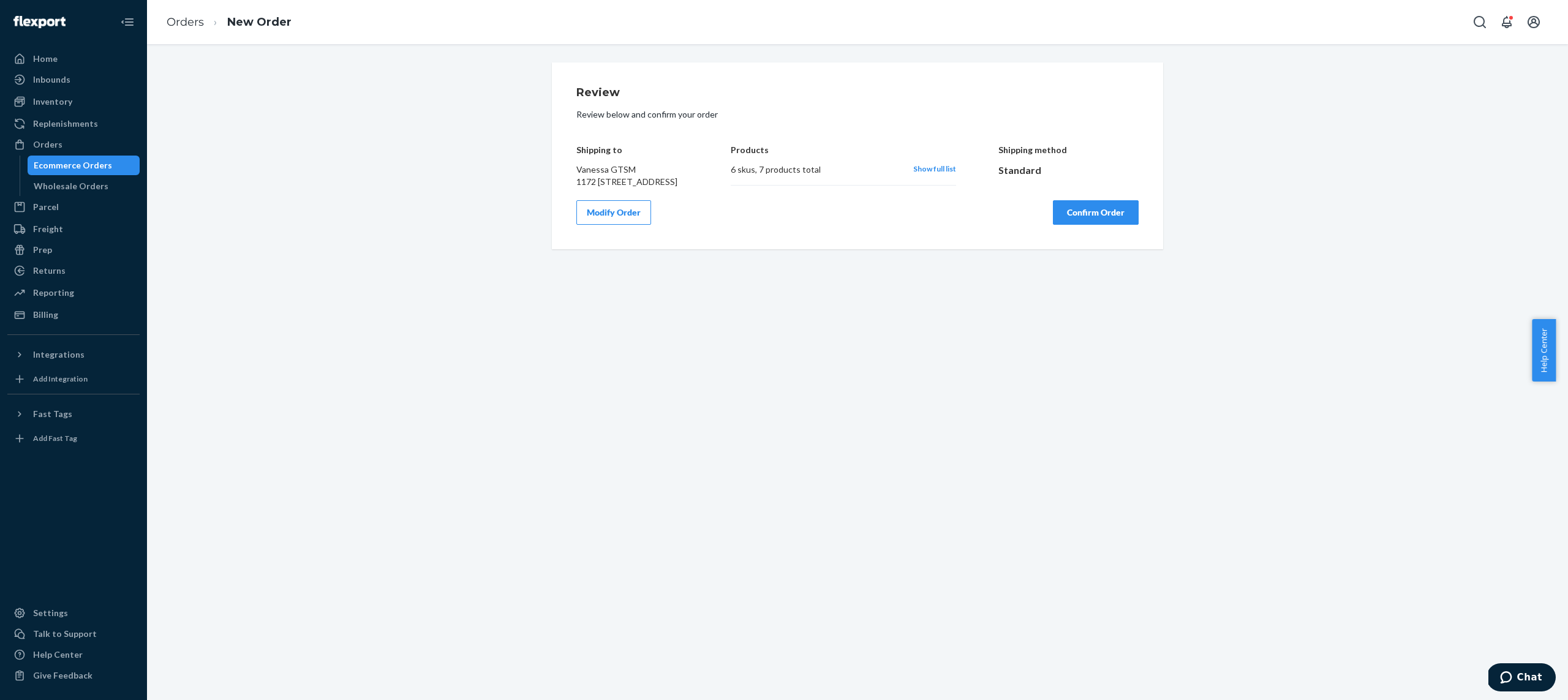
click at [1096, 222] on button "Confirm Order" at bounding box center [1095, 212] width 86 height 25
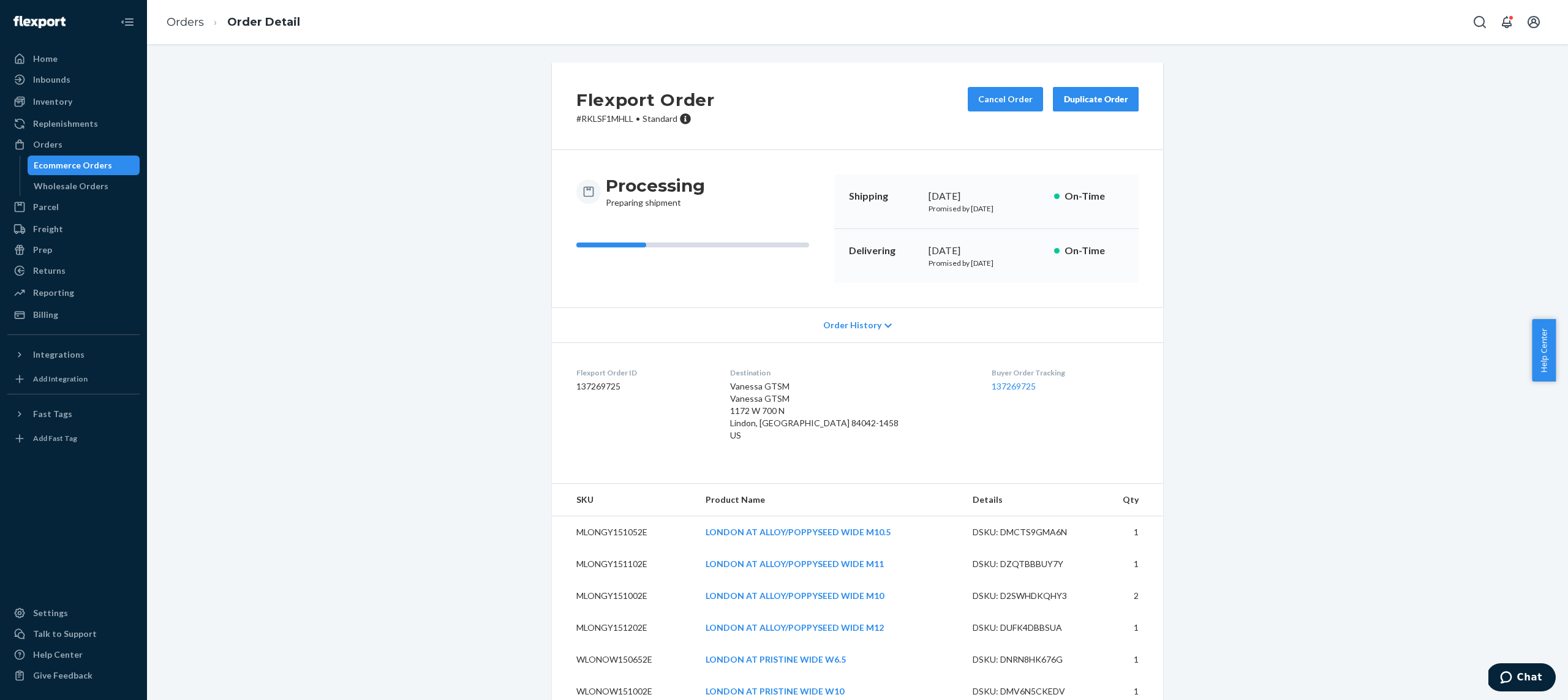
click at [618, 116] on p "# RKLSF1MHLL • Standard" at bounding box center [645, 118] width 138 height 12
copy p "RKLSF1MHLL"
click at [54, 294] on div "Reporting" at bounding box center [54, 292] width 41 height 12
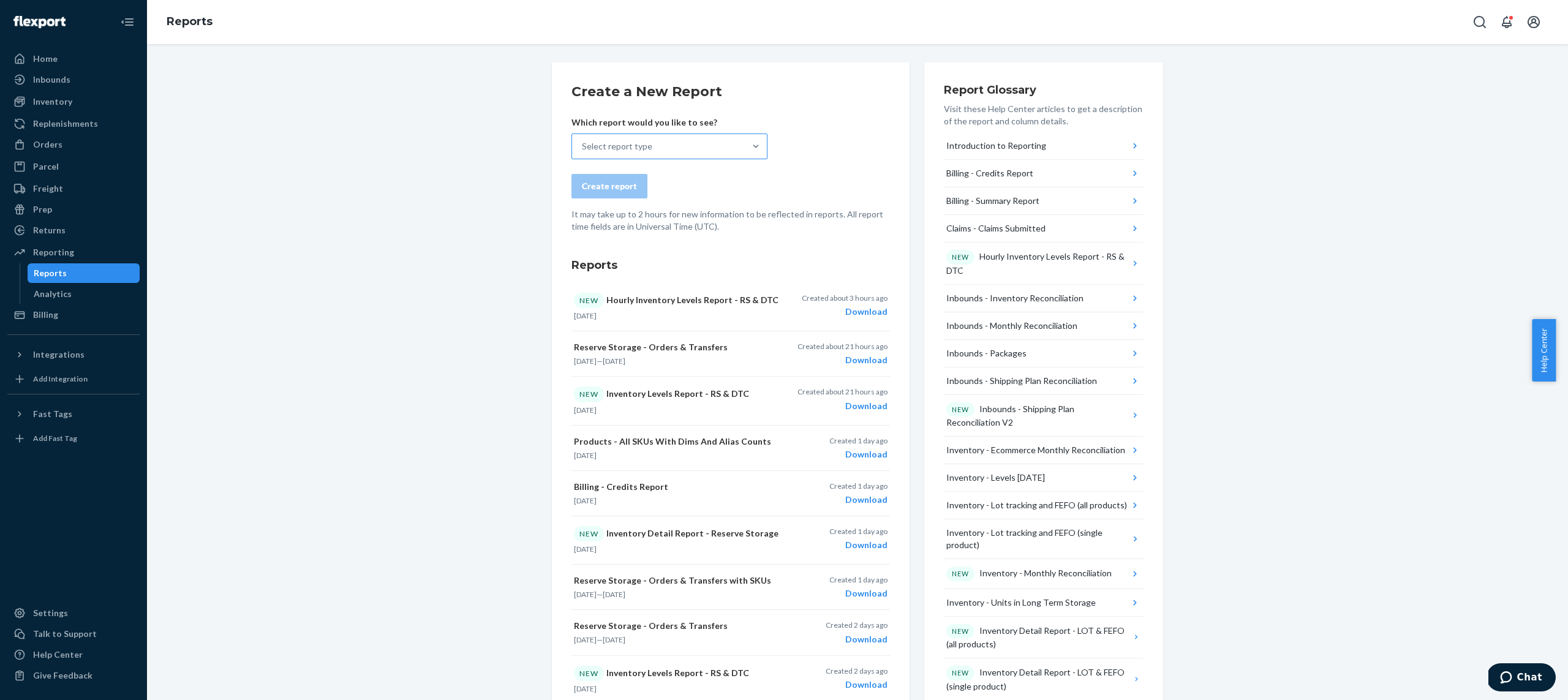
click at [681, 151] on div "Select report type" at bounding box center [658, 146] width 173 height 25
click at [583, 151] on input "Select report type" at bounding box center [583, 146] width 1 height 12
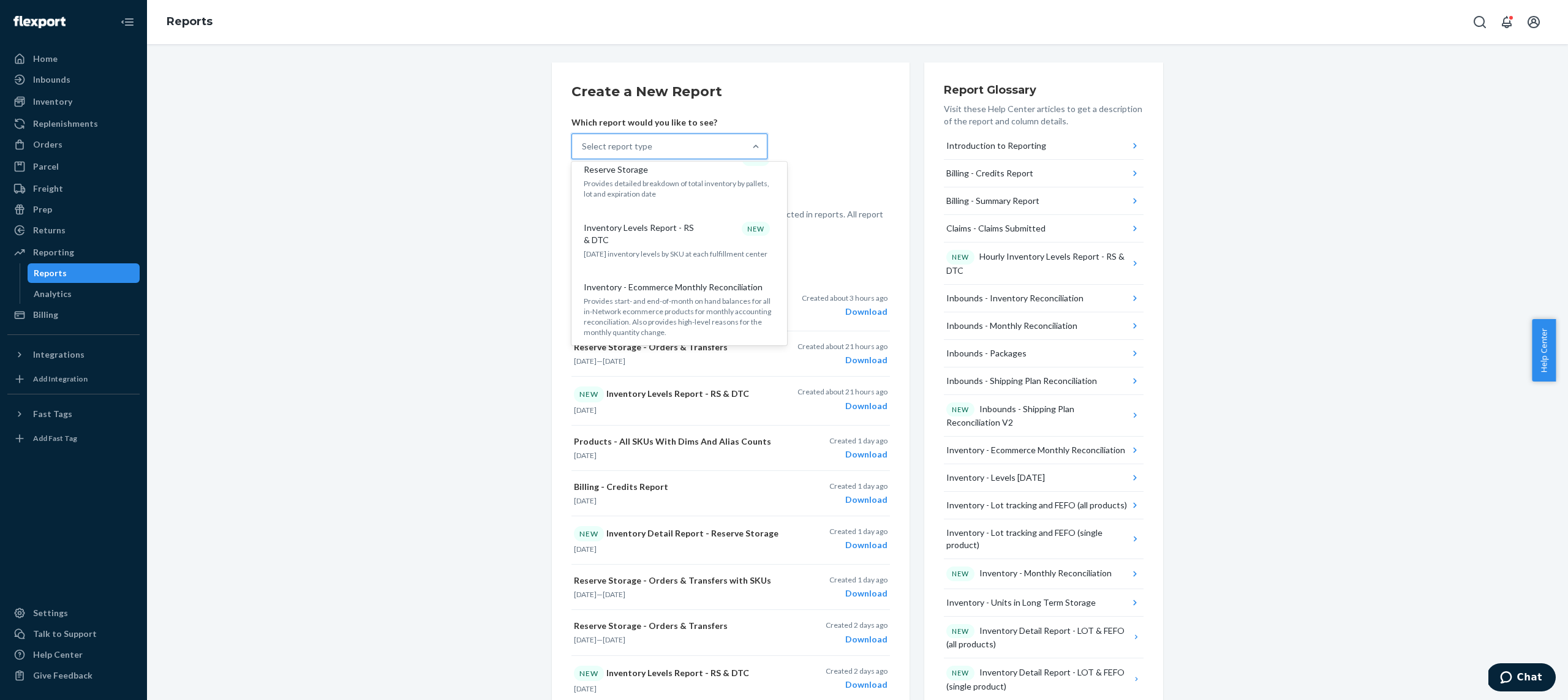
scroll to position [783, 0]
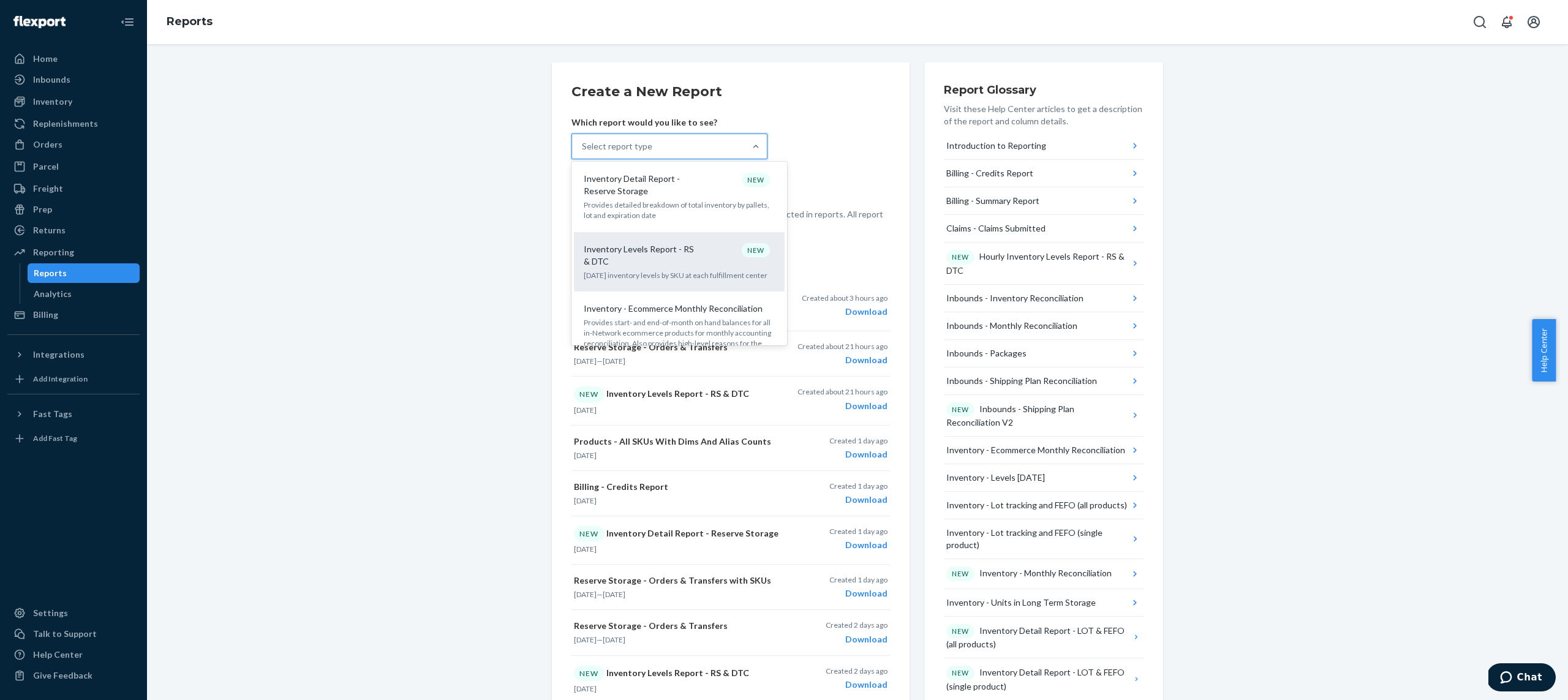
click at [666, 246] on div "Inventory Levels Report - RS & DTC NEW [DATE] inventory levels by SKU at each f…" at bounding box center [679, 262] width 196 height 49
click at [583, 152] on input "option Inventory Levels Report - RS & DTC focused, 15 of 33. 33 results availab…" at bounding box center [583, 146] width 1 height 12
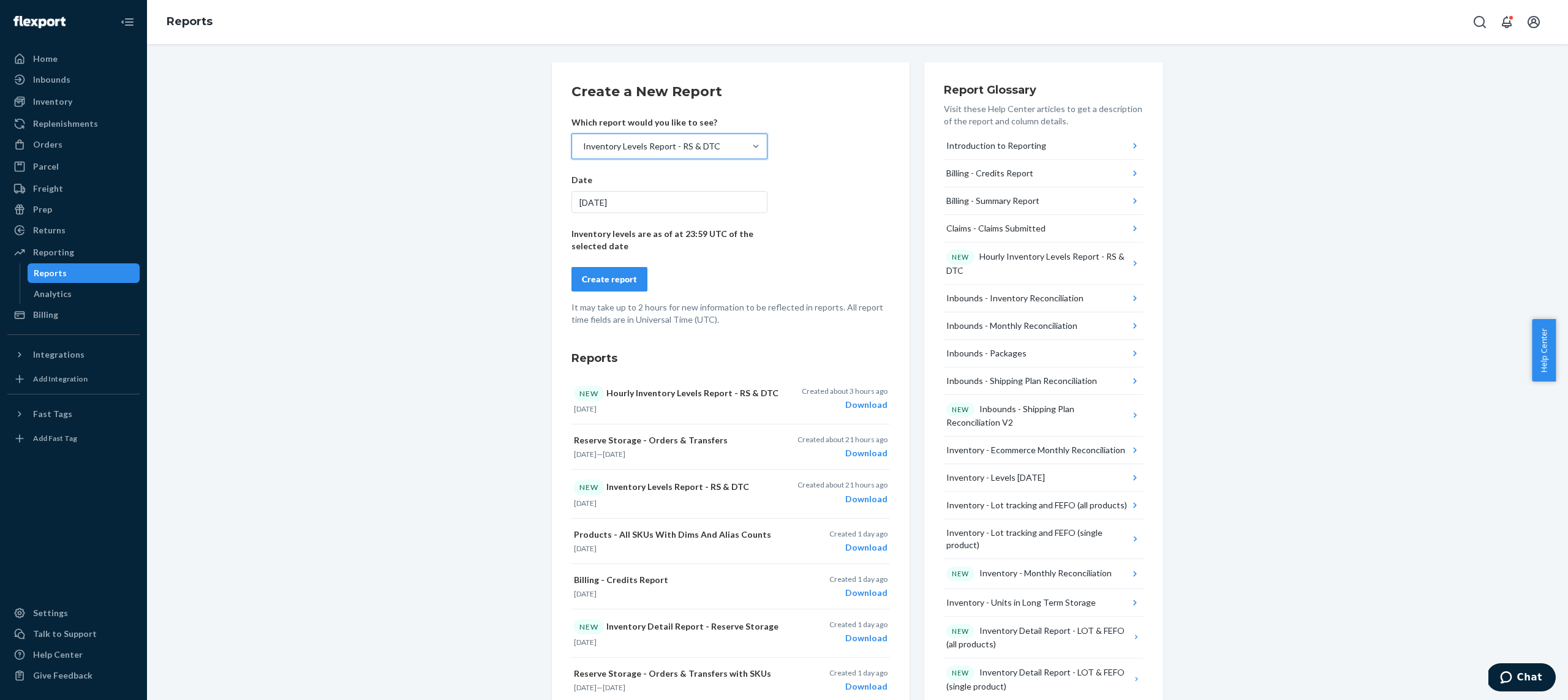
click at [586, 282] on div "Create report" at bounding box center [610, 279] width 55 height 12
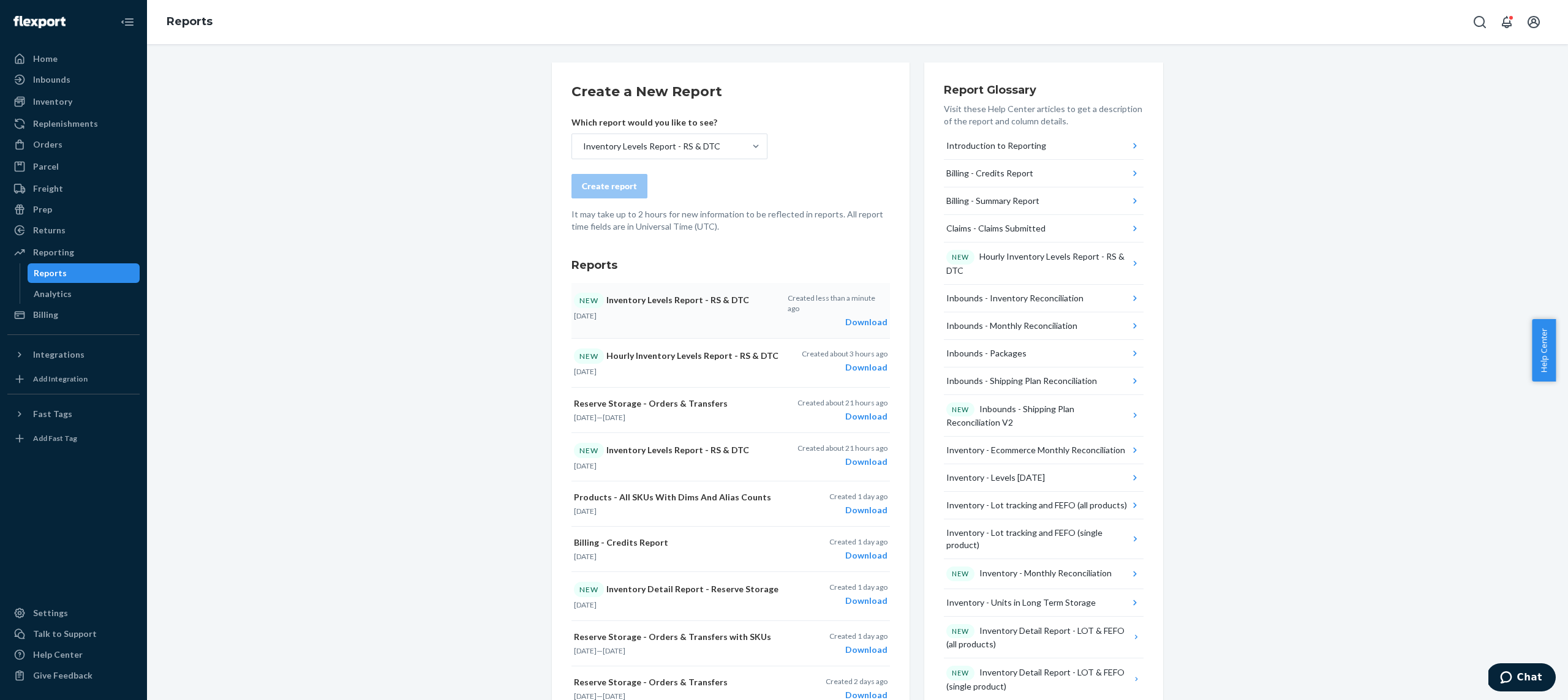
click at [867, 316] on div "Download" at bounding box center [837, 322] width 100 height 12
click at [1252, 3] on div "Reports" at bounding box center [858, 22] width 1421 height 44
